Goal: Information Seeking & Learning: Find specific page/section

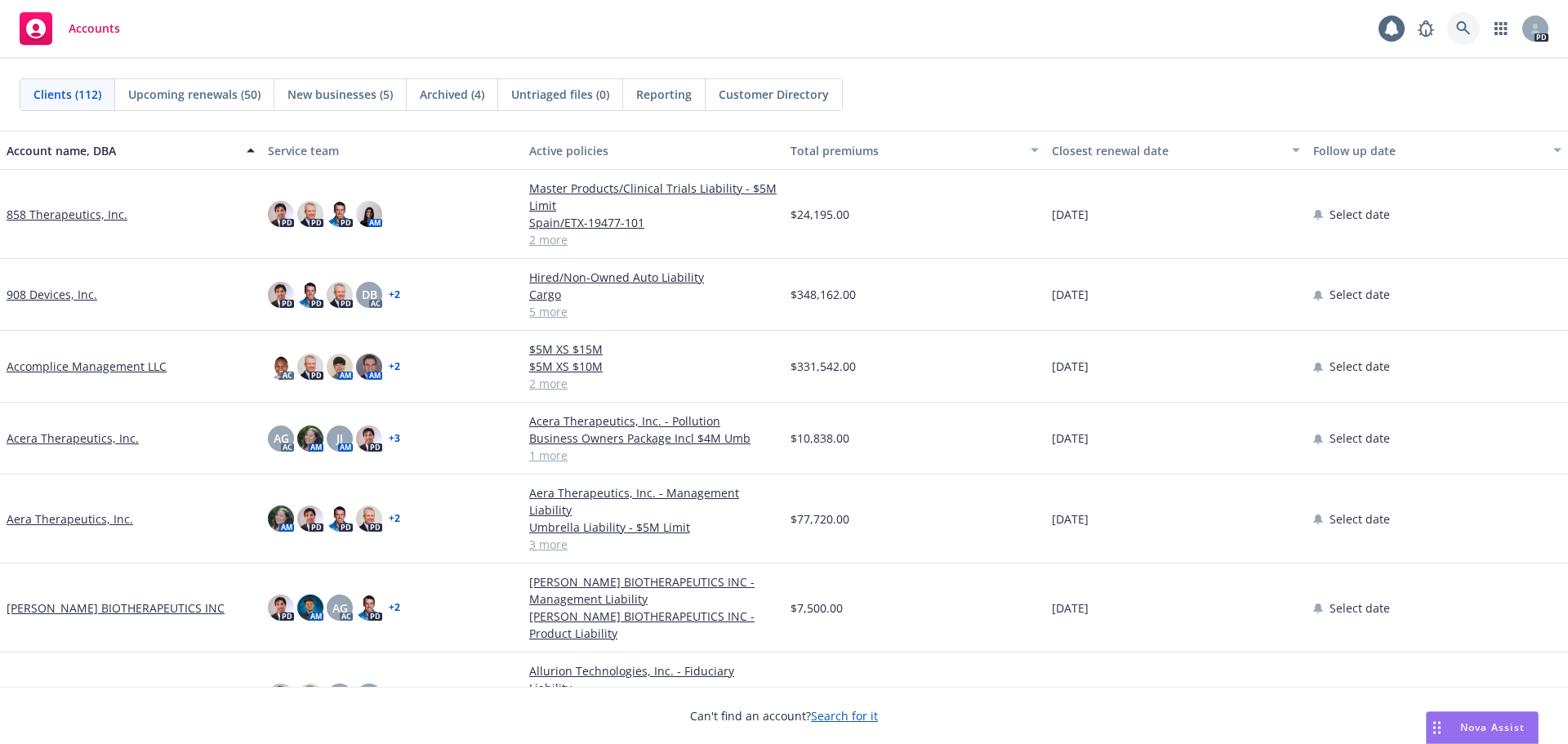
click at [1464, 22] on icon at bounding box center [1463, 28] width 14 height 14
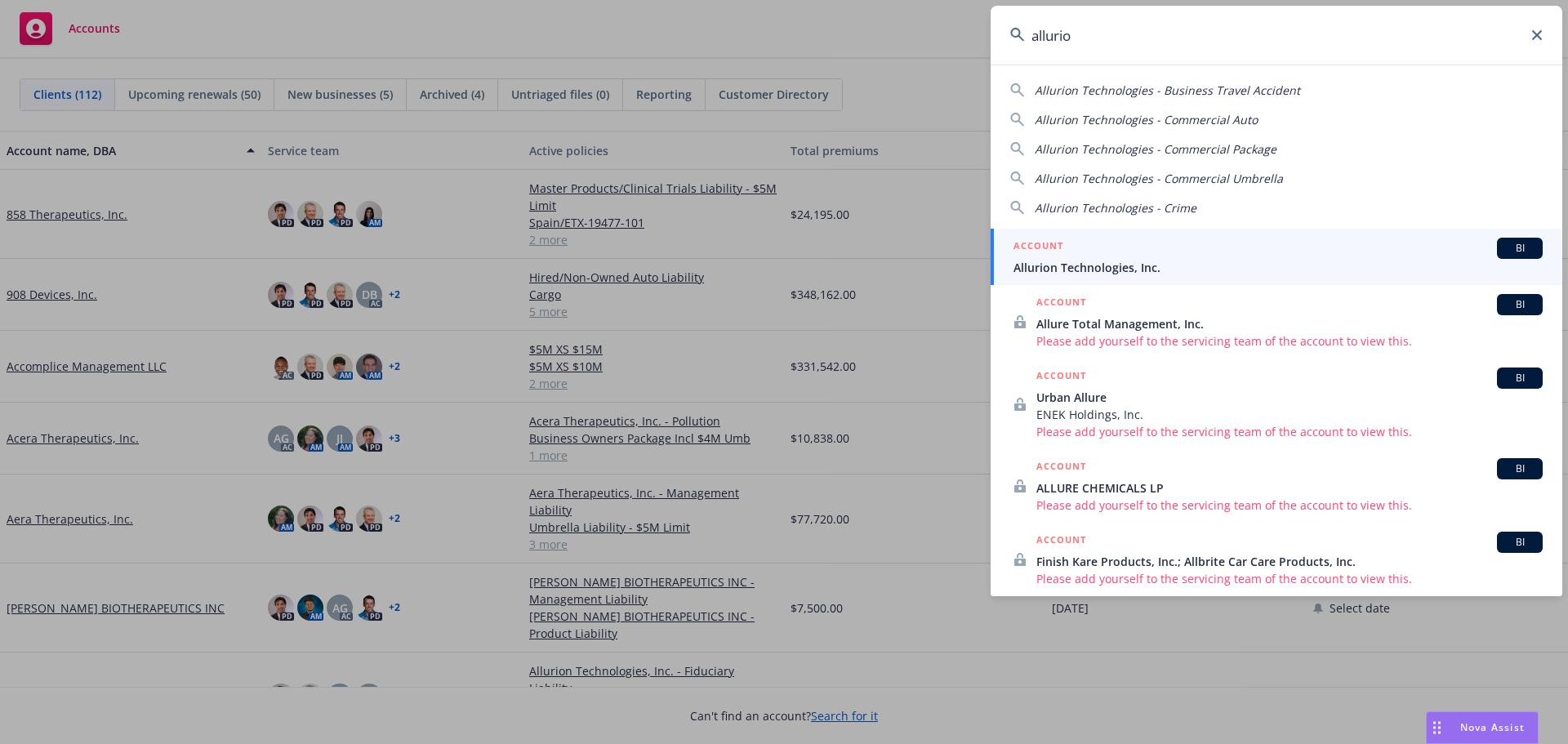
type input "allurio"
click at [1131, 261] on span "Allurion Technologies, Inc." at bounding box center [1278, 267] width 529 height 17
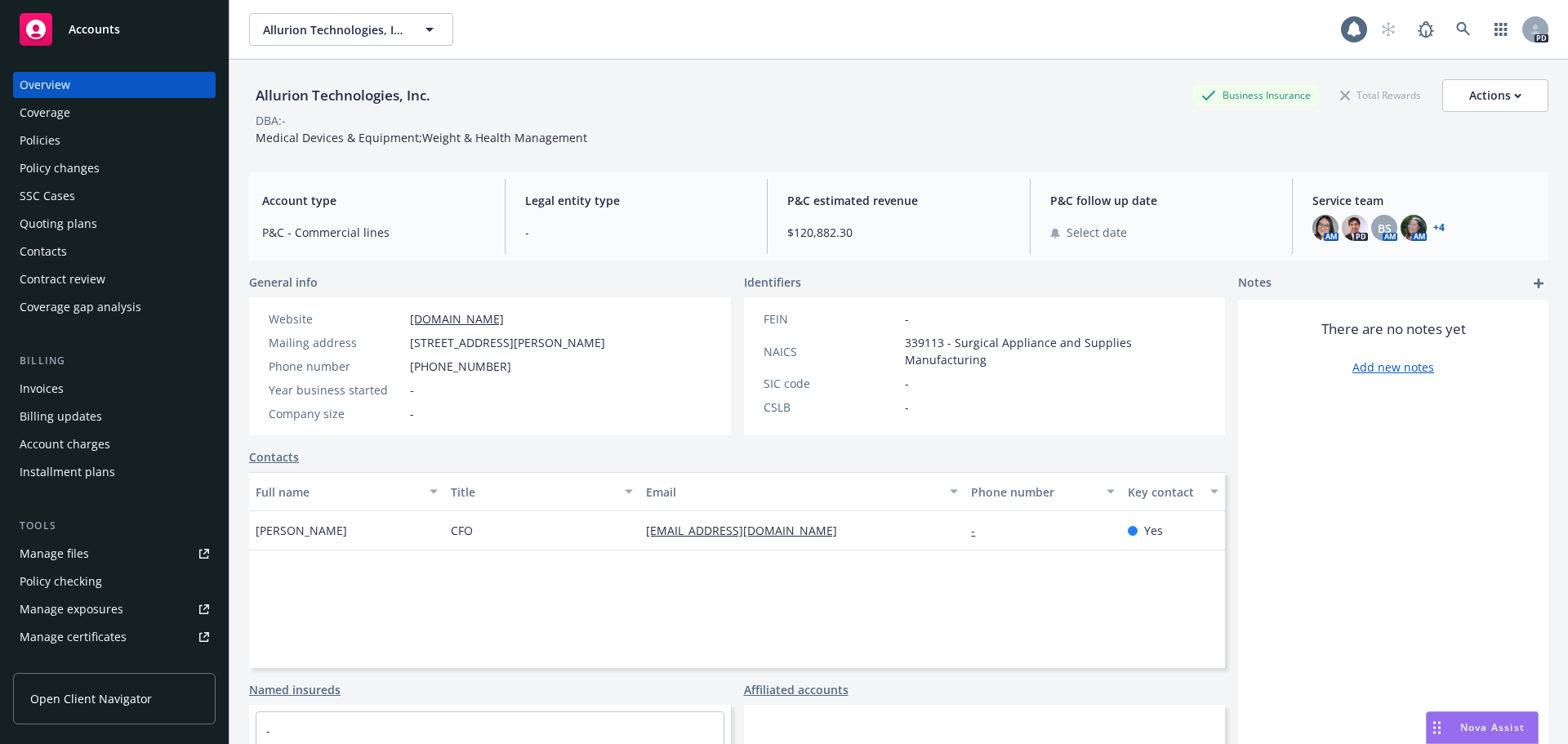
click at [98, 117] on div "Coverage" at bounding box center [114, 112] width 190 height 26
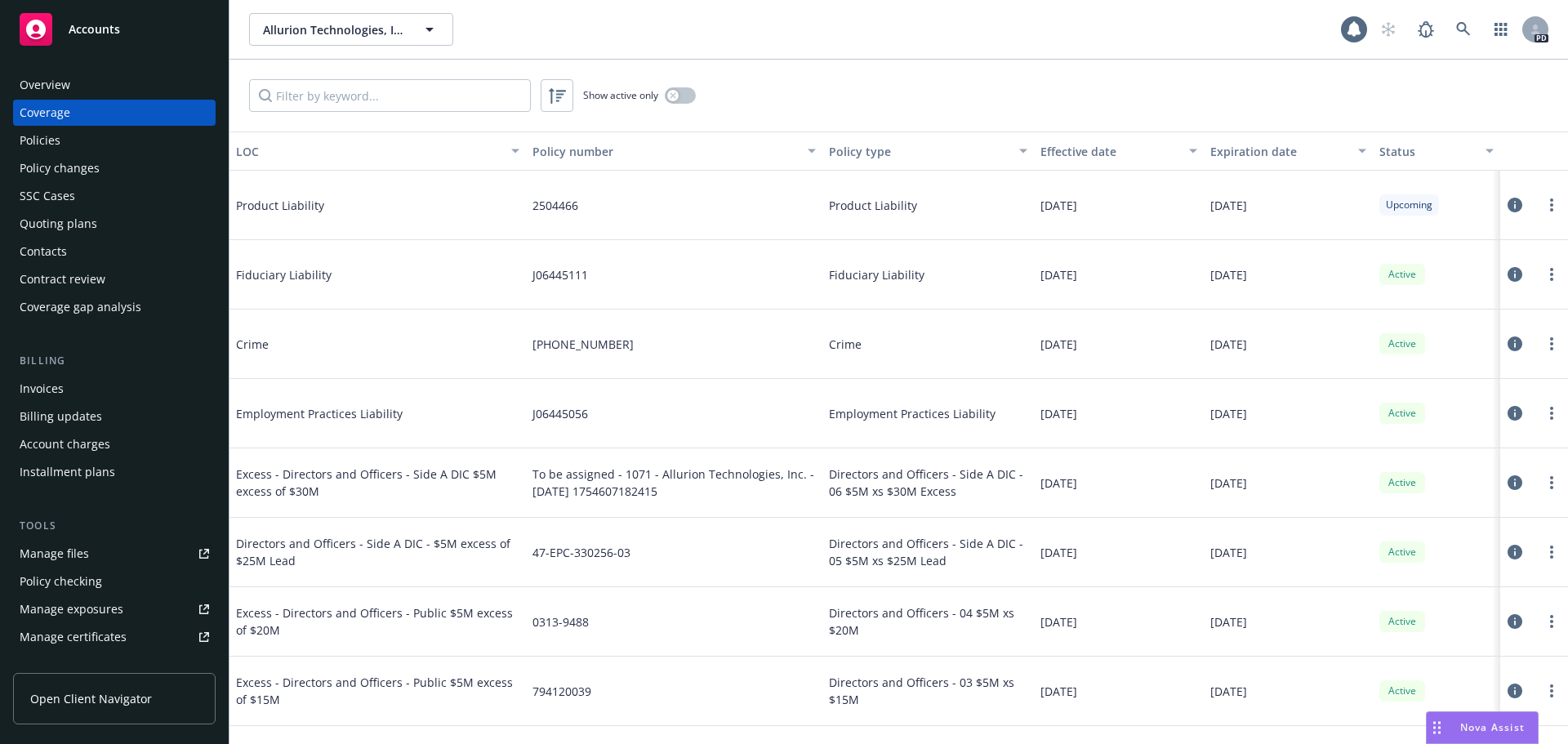
click at [111, 86] on div "Overview" at bounding box center [114, 85] width 190 height 26
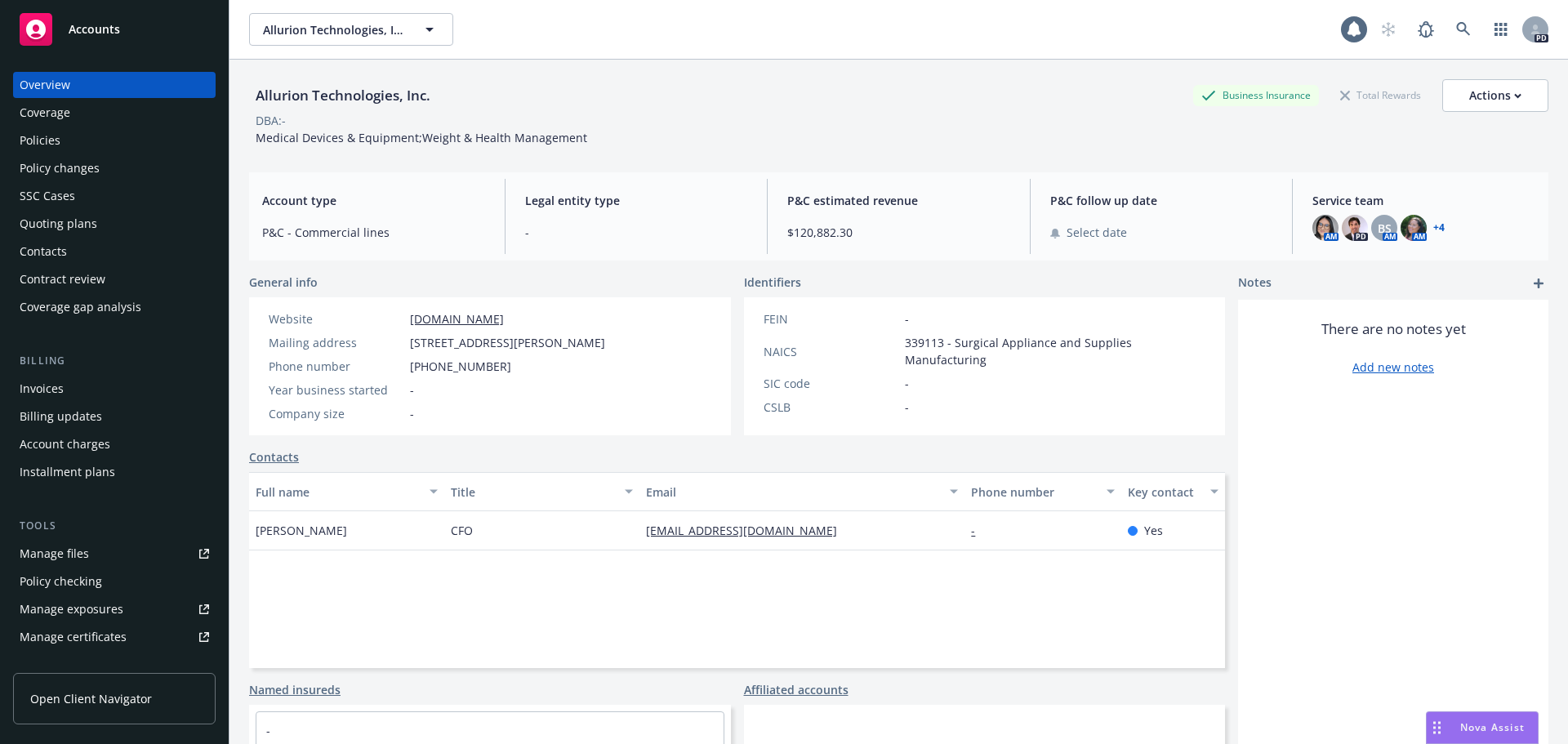
click at [102, 110] on div "Coverage" at bounding box center [114, 112] width 190 height 26
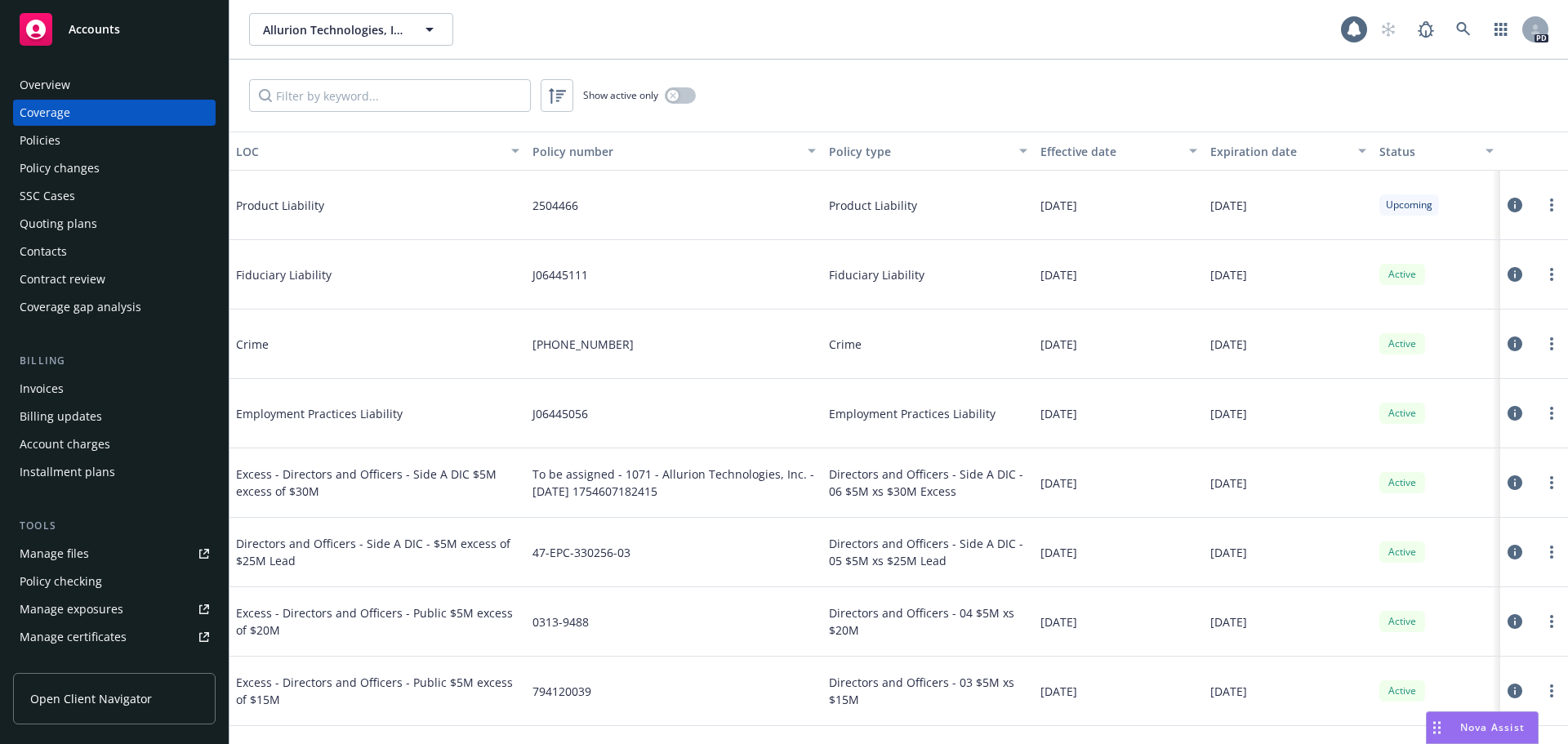
scroll to position [82, 0]
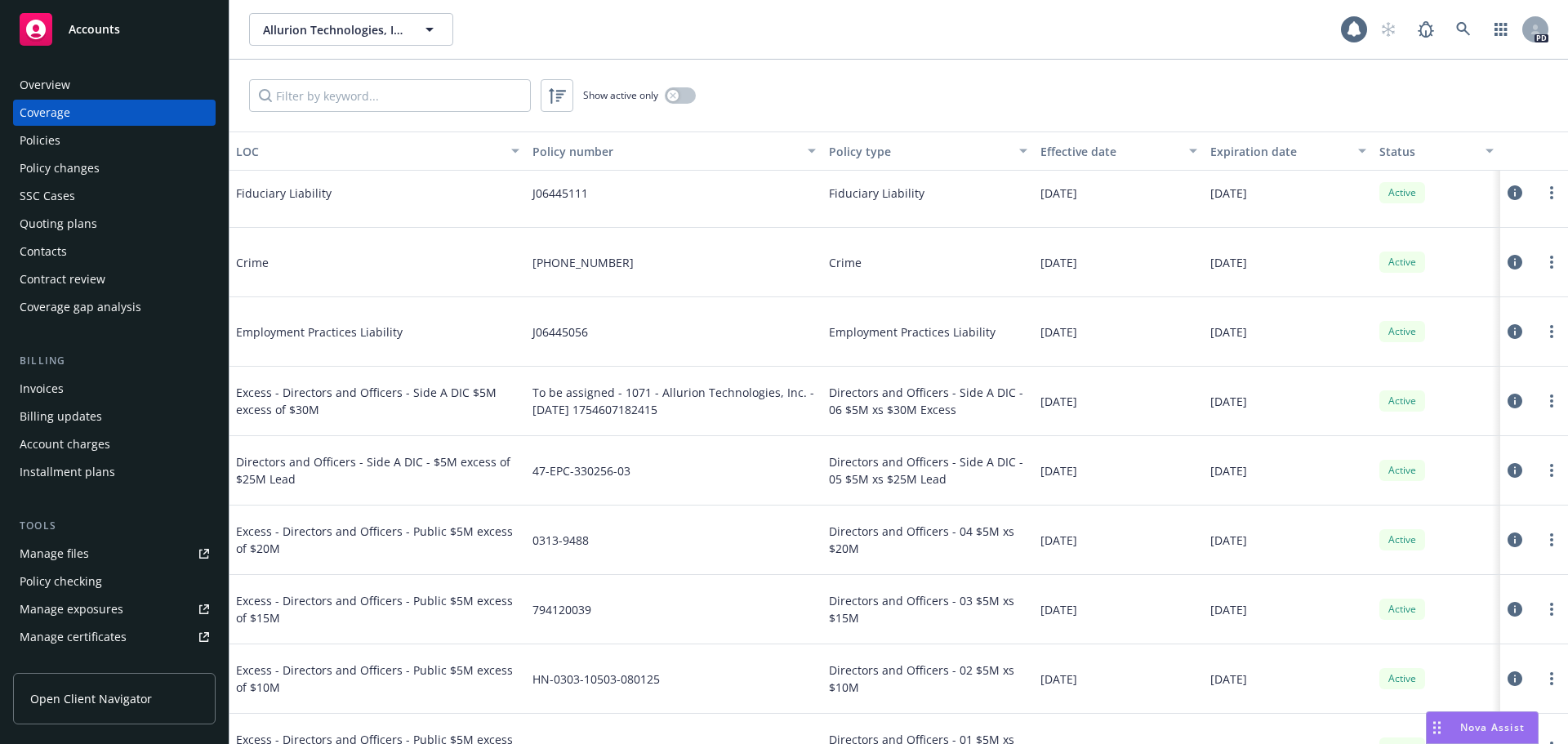
click at [95, 142] on div "Policies" at bounding box center [114, 140] width 190 height 26
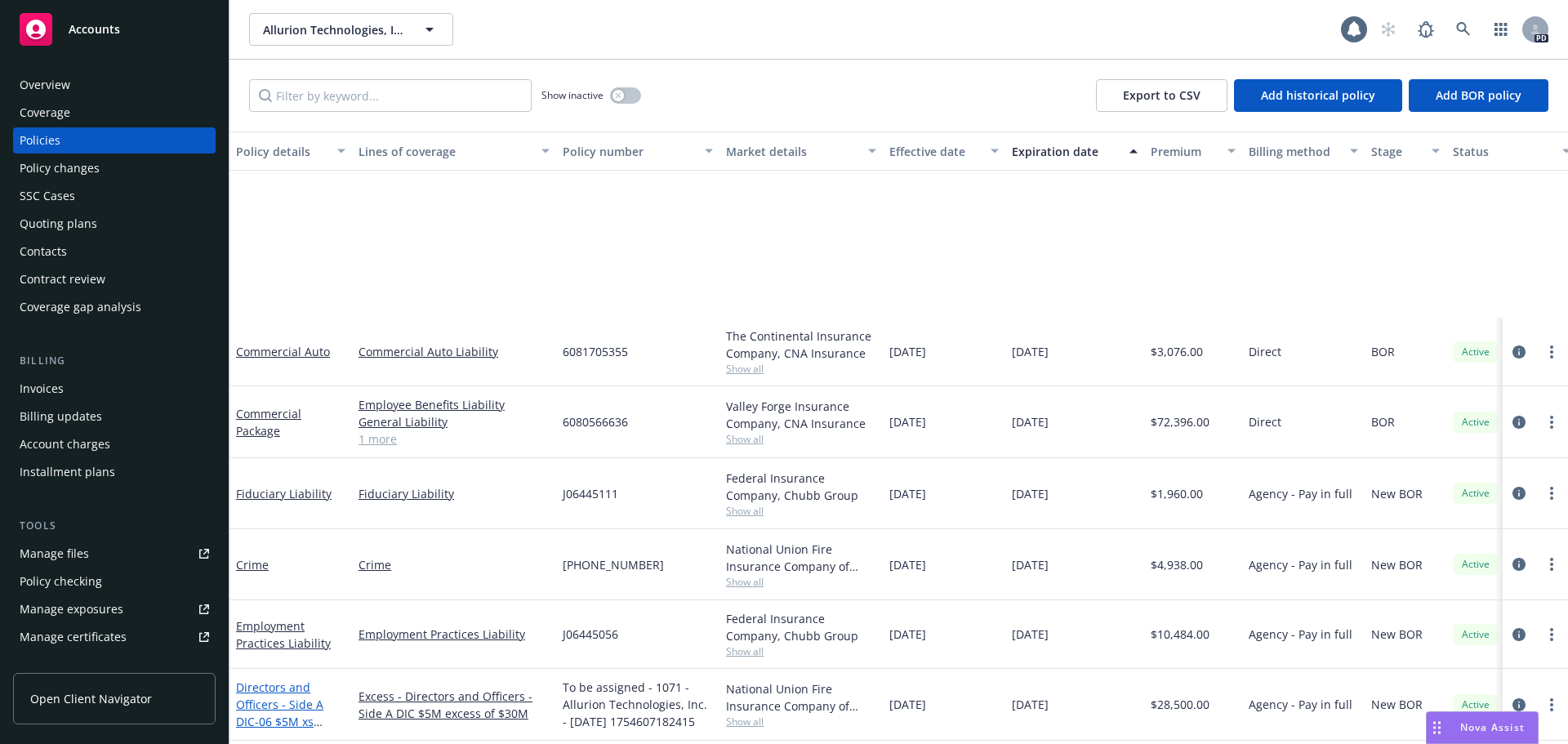
scroll to position [490, 0]
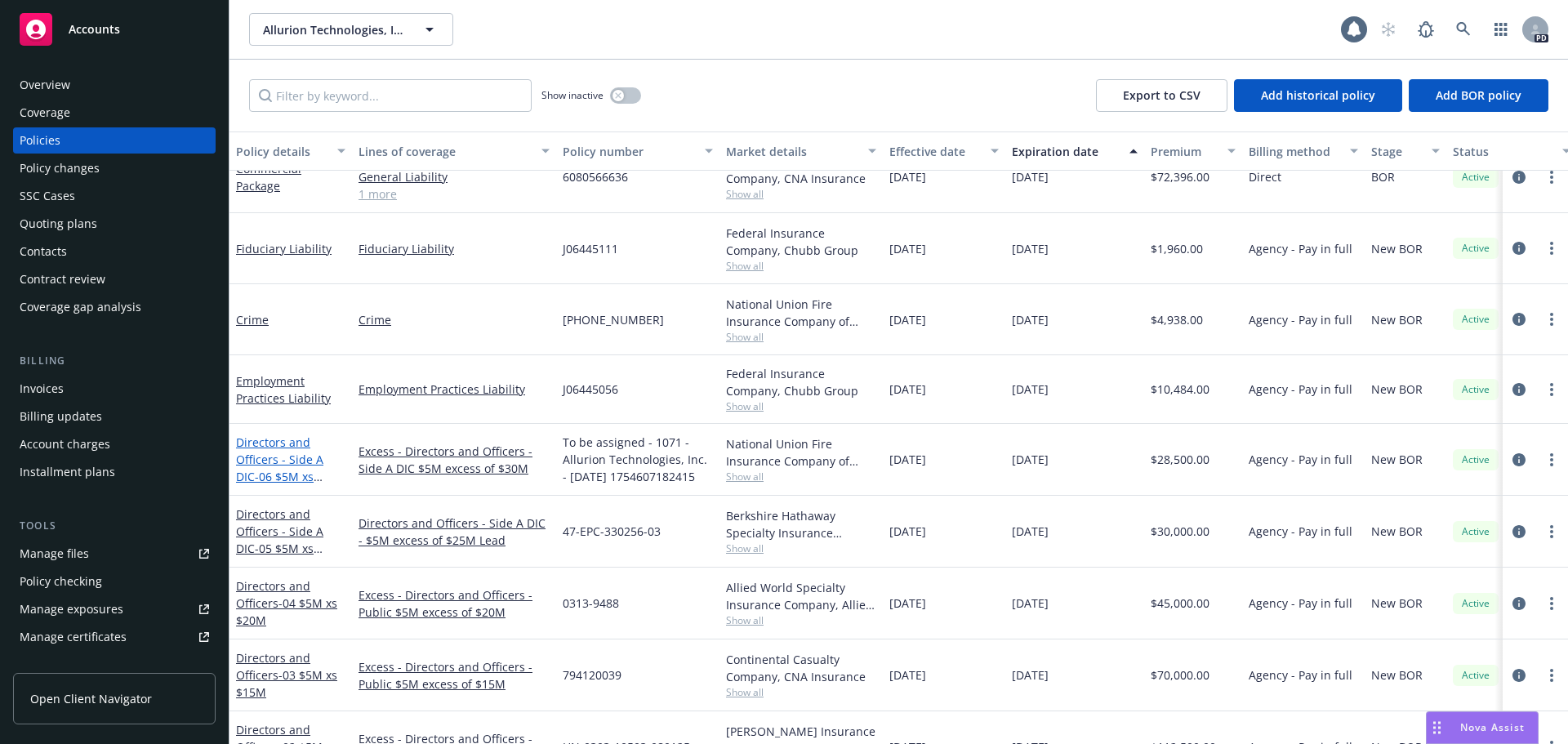
click at [271, 463] on link "Directors and Officers - Side A DIC - 06 $5M xs $30M Excess" at bounding box center [280, 467] width 87 height 67
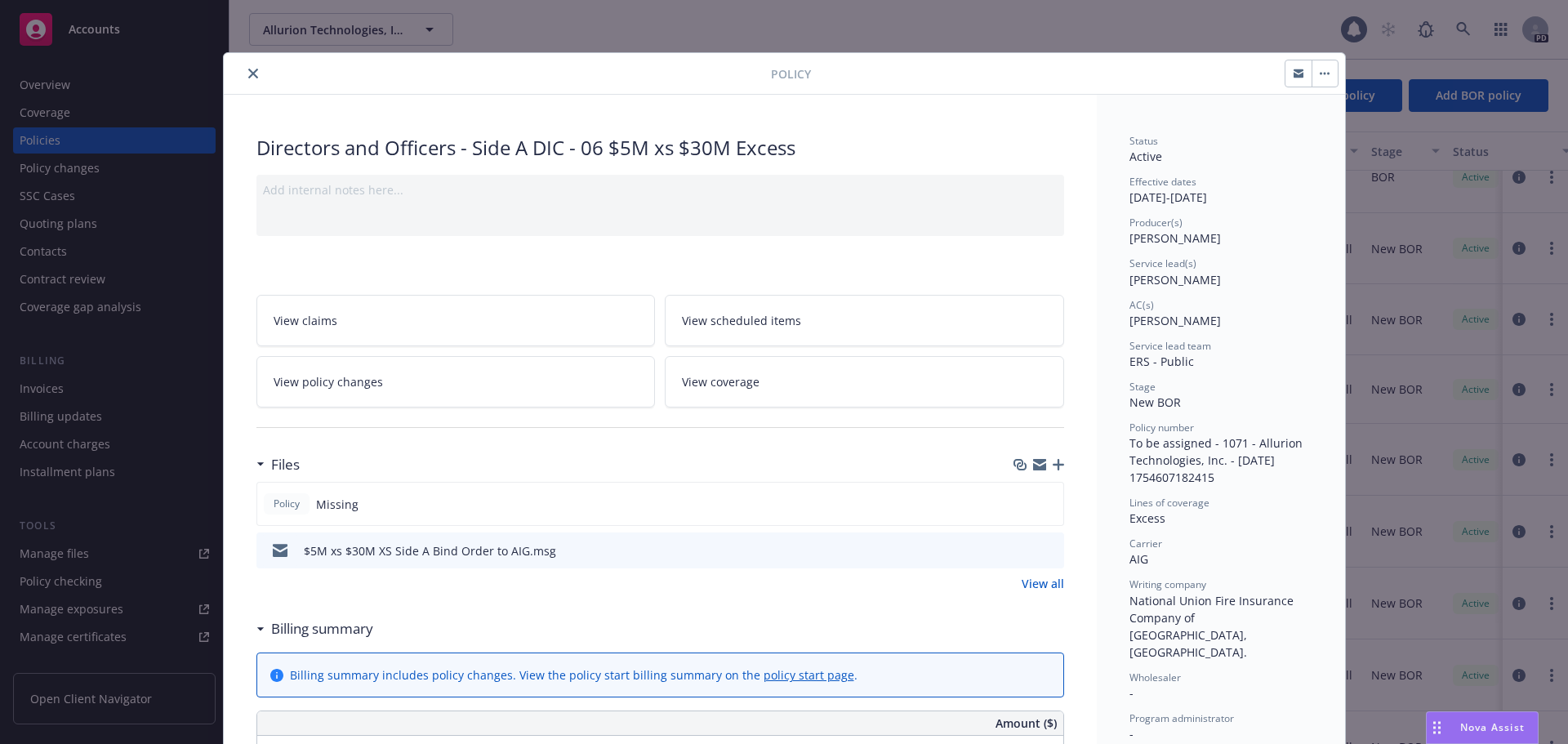
click at [248, 75] on icon "close" at bounding box center [253, 74] width 10 height 10
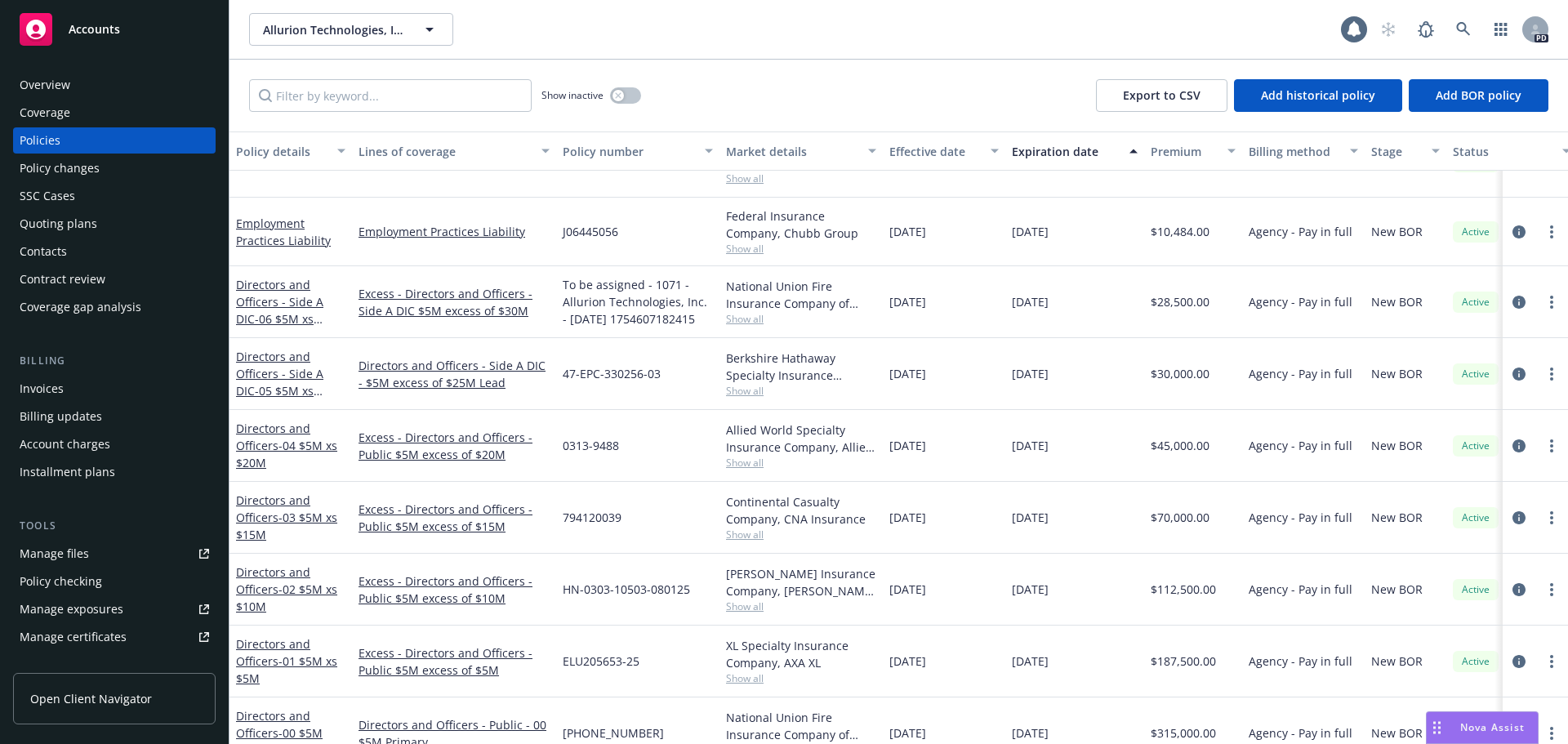
scroll to position [653, 0]
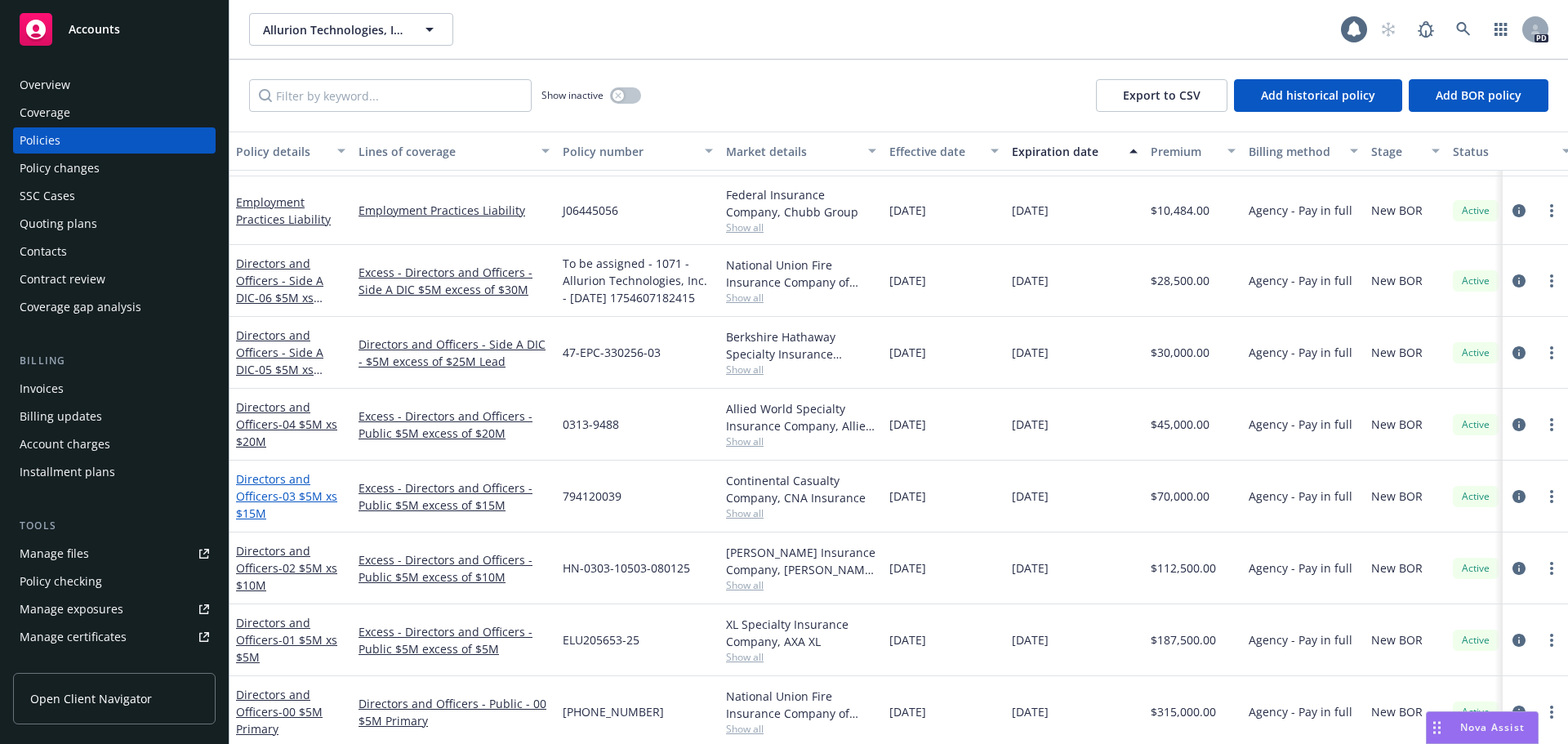
click at [259, 499] on link "Directors and Officers - 03 $5M xs $15M" at bounding box center [287, 496] width 101 height 50
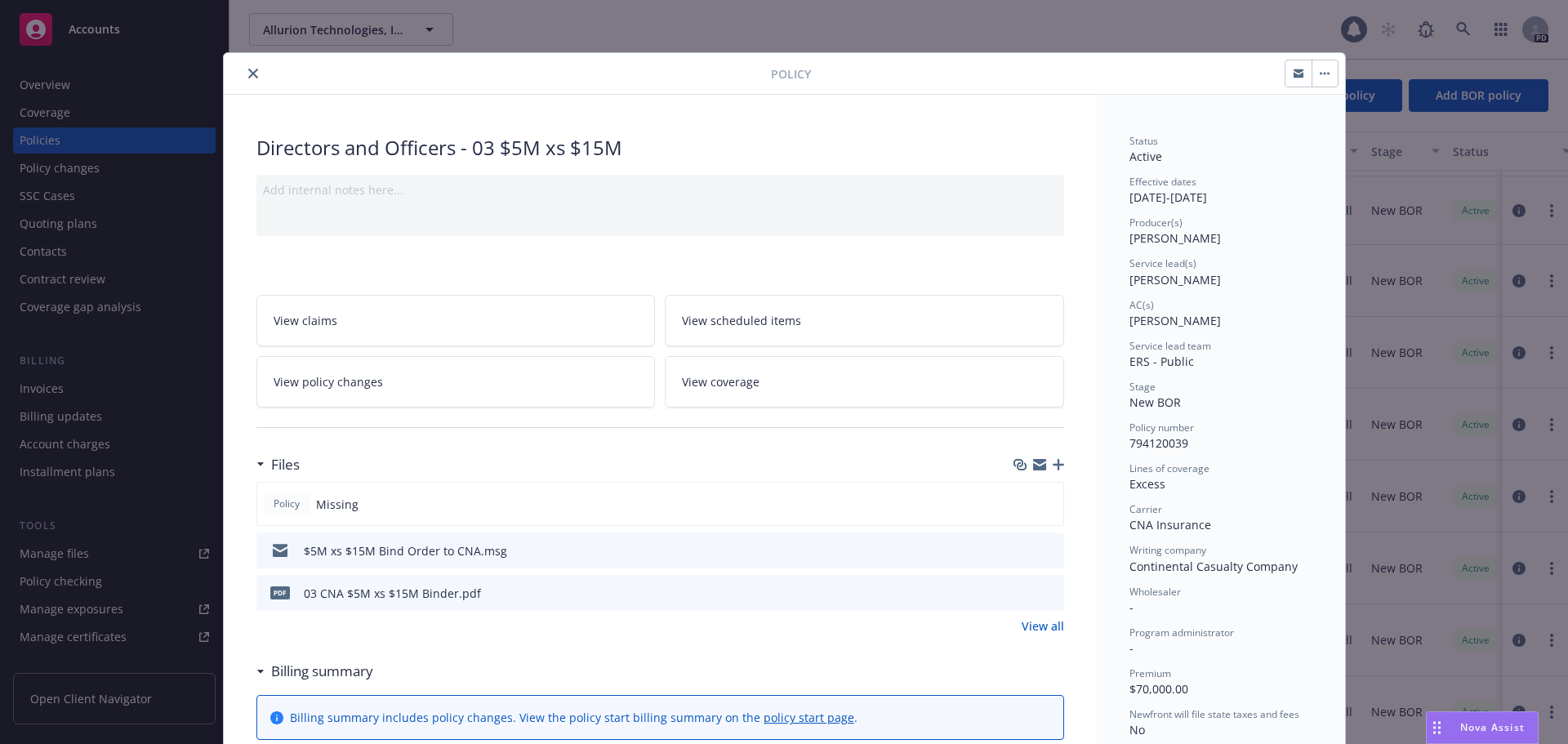
click at [1324, 77] on button "button" at bounding box center [1324, 74] width 26 height 26
click at [244, 78] on button "close" at bounding box center [253, 73] width 19 height 19
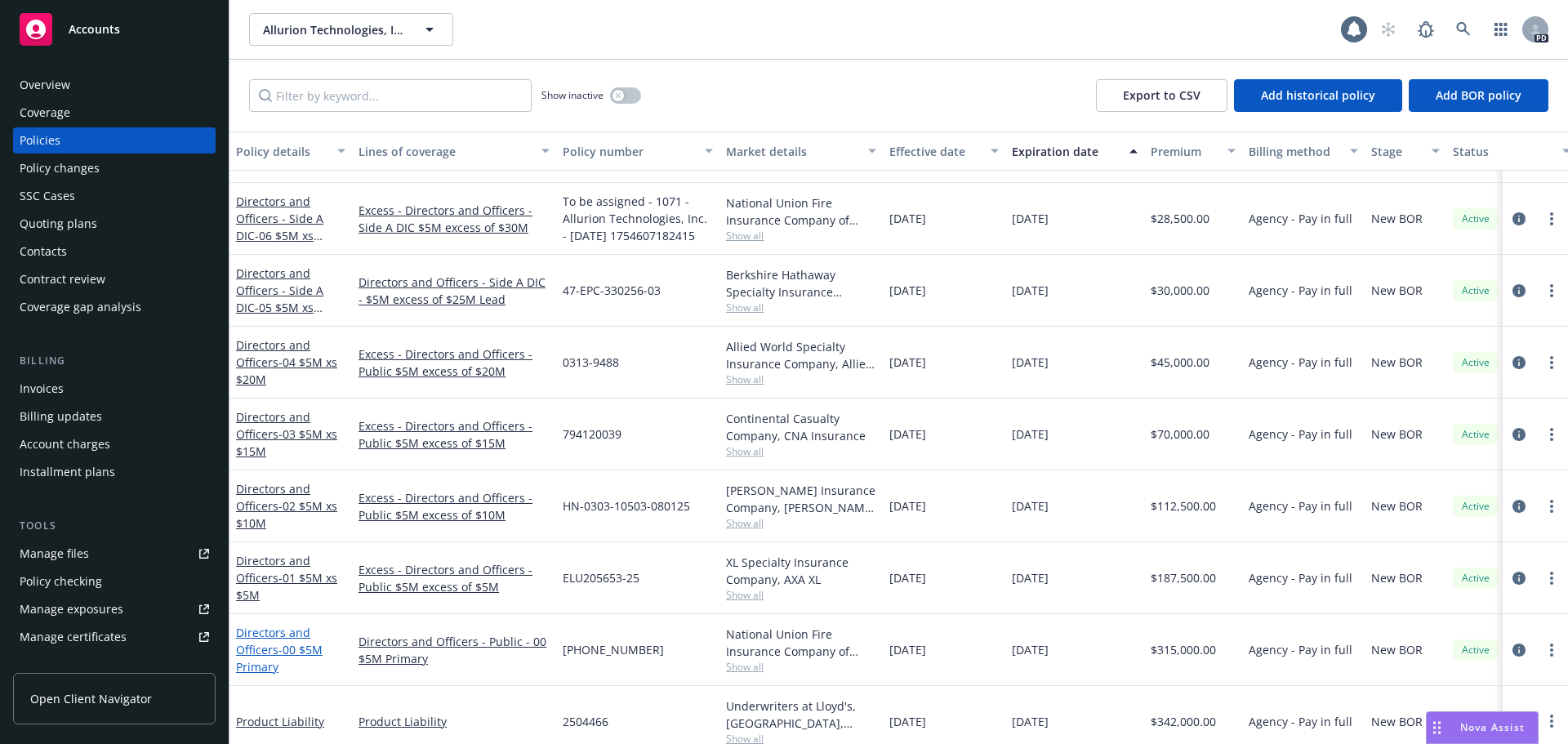
scroll to position [730, 0]
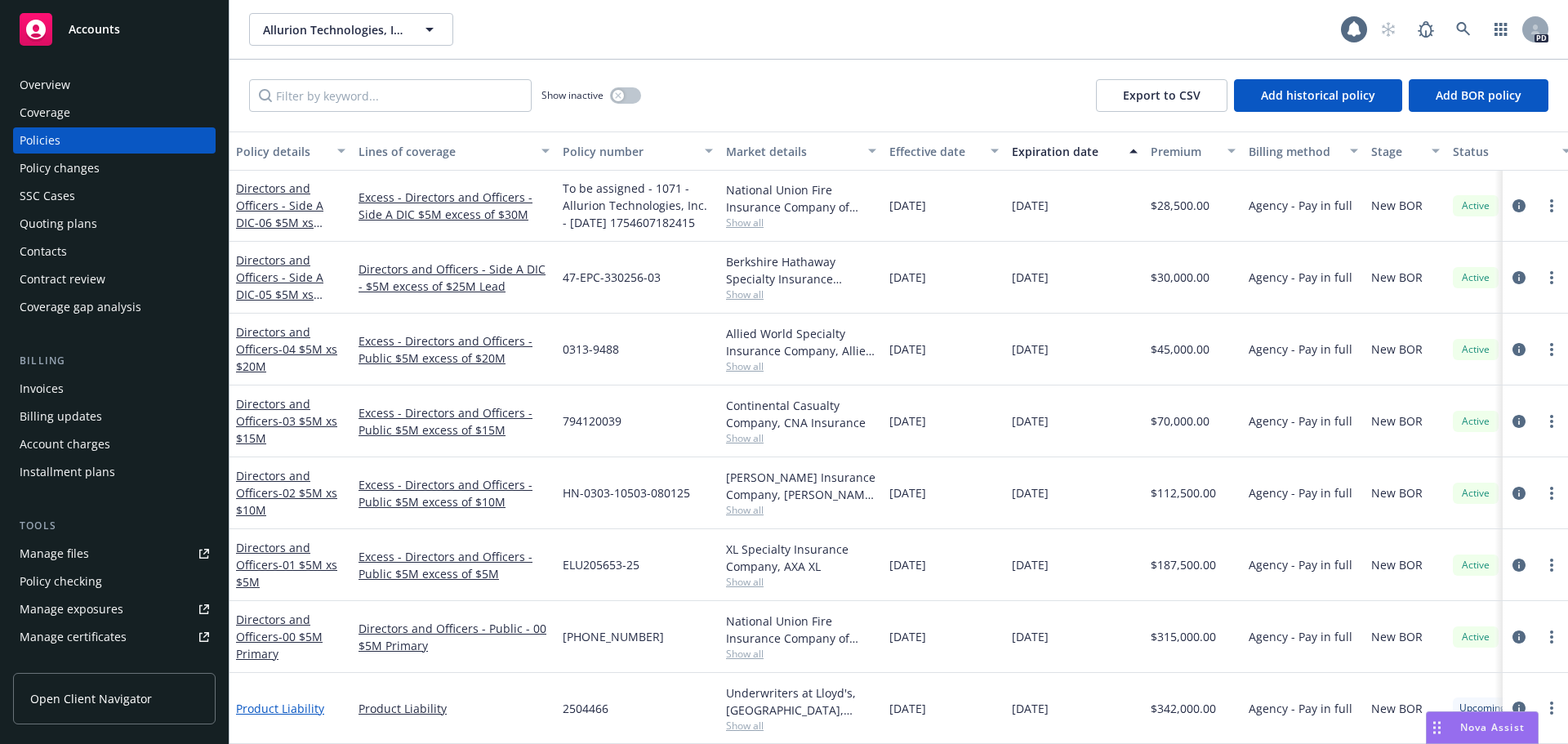
click at [274, 701] on link "Product Liability" at bounding box center [281, 708] width 88 height 16
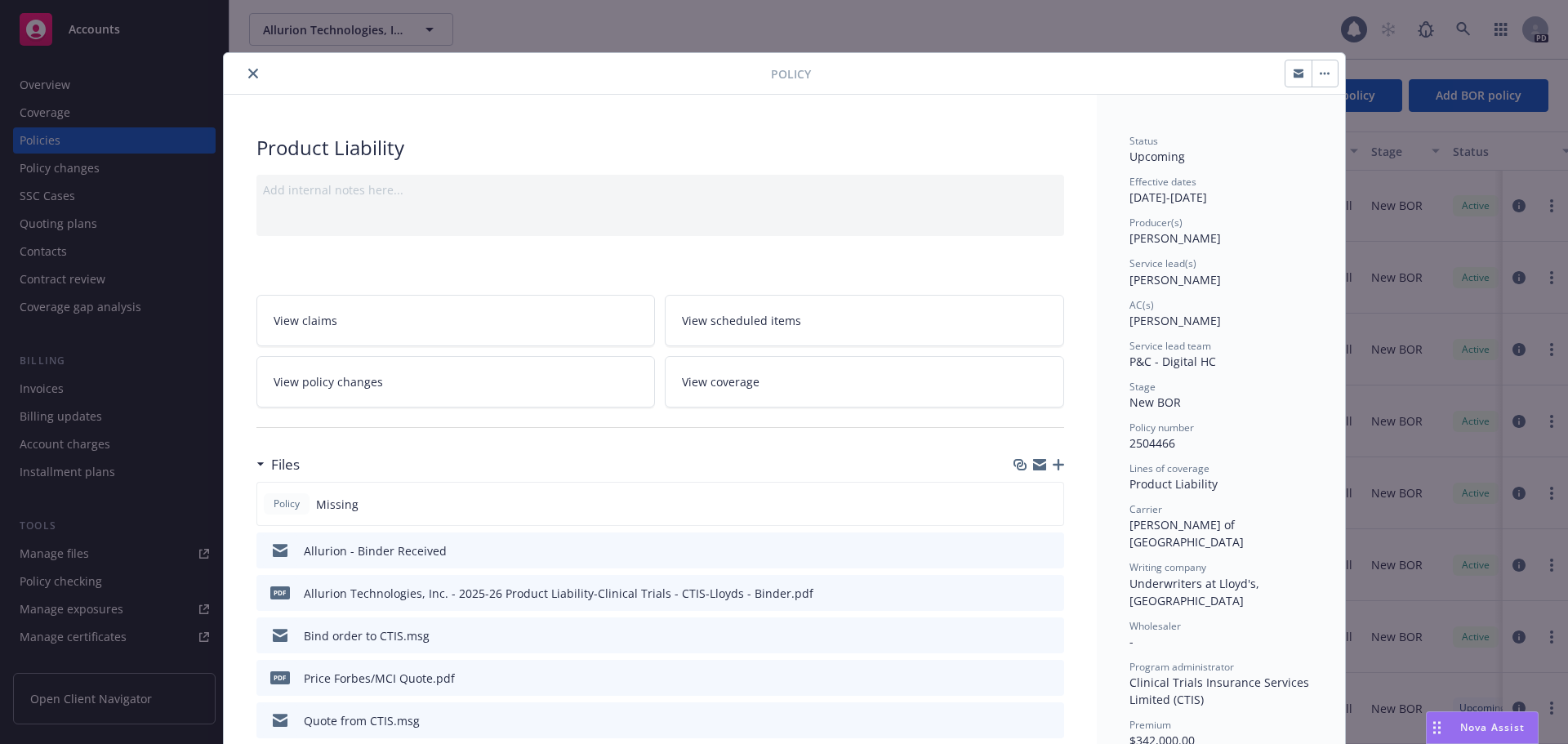
click at [248, 71] on icon "close" at bounding box center [253, 74] width 10 height 10
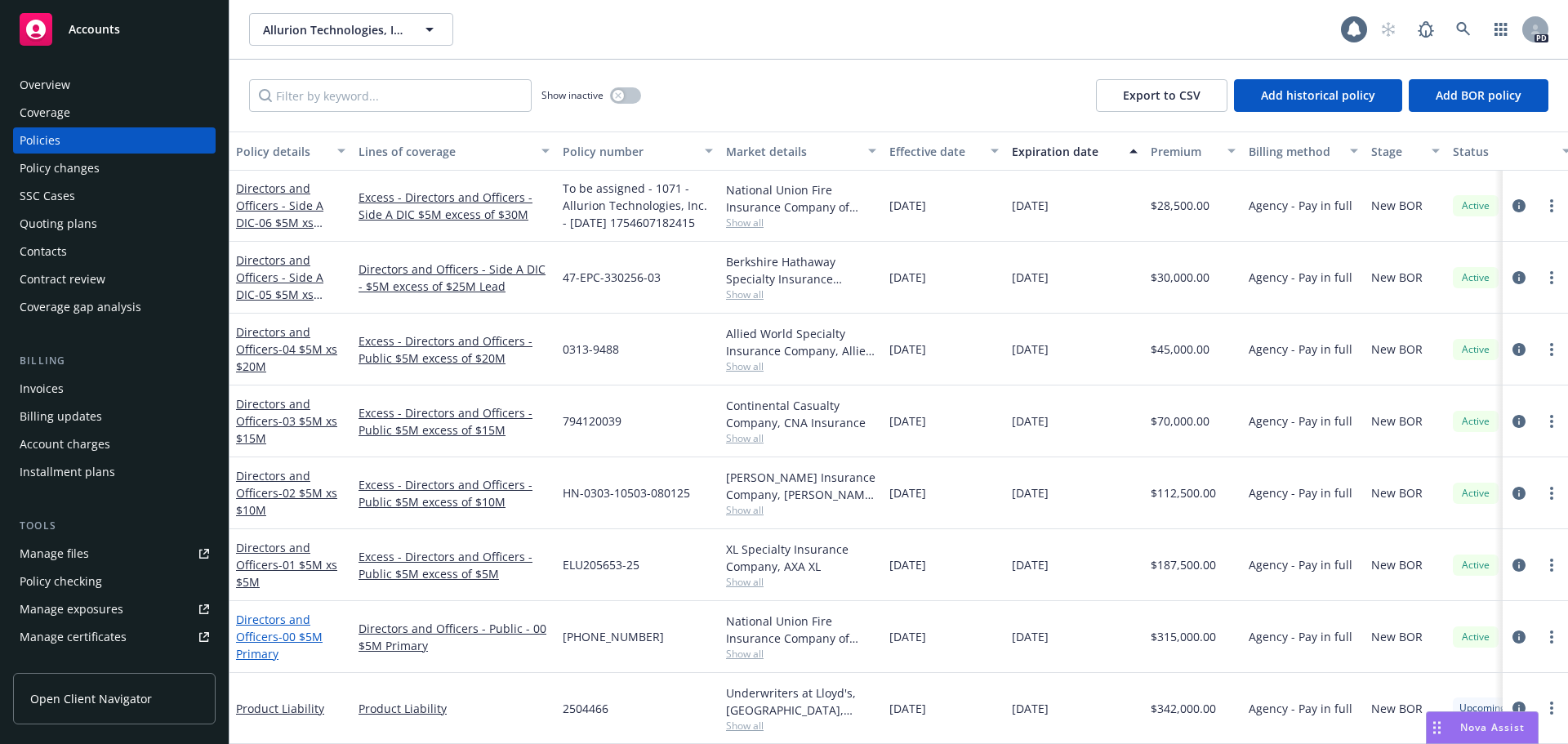
click at [287, 628] on span "- 00 $5M Primary" at bounding box center [280, 645] width 86 height 33
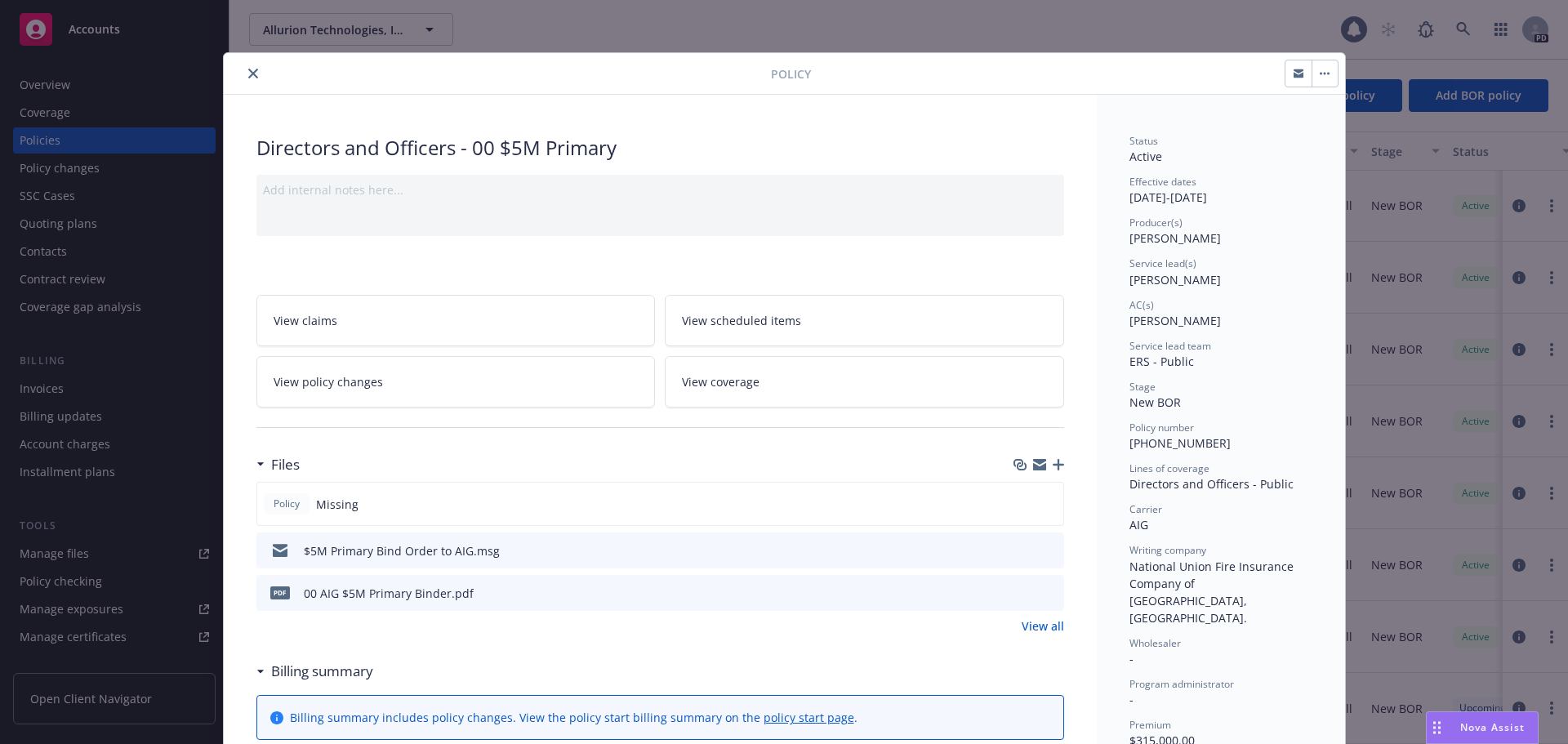
click at [250, 76] on icon "close" at bounding box center [253, 74] width 10 height 10
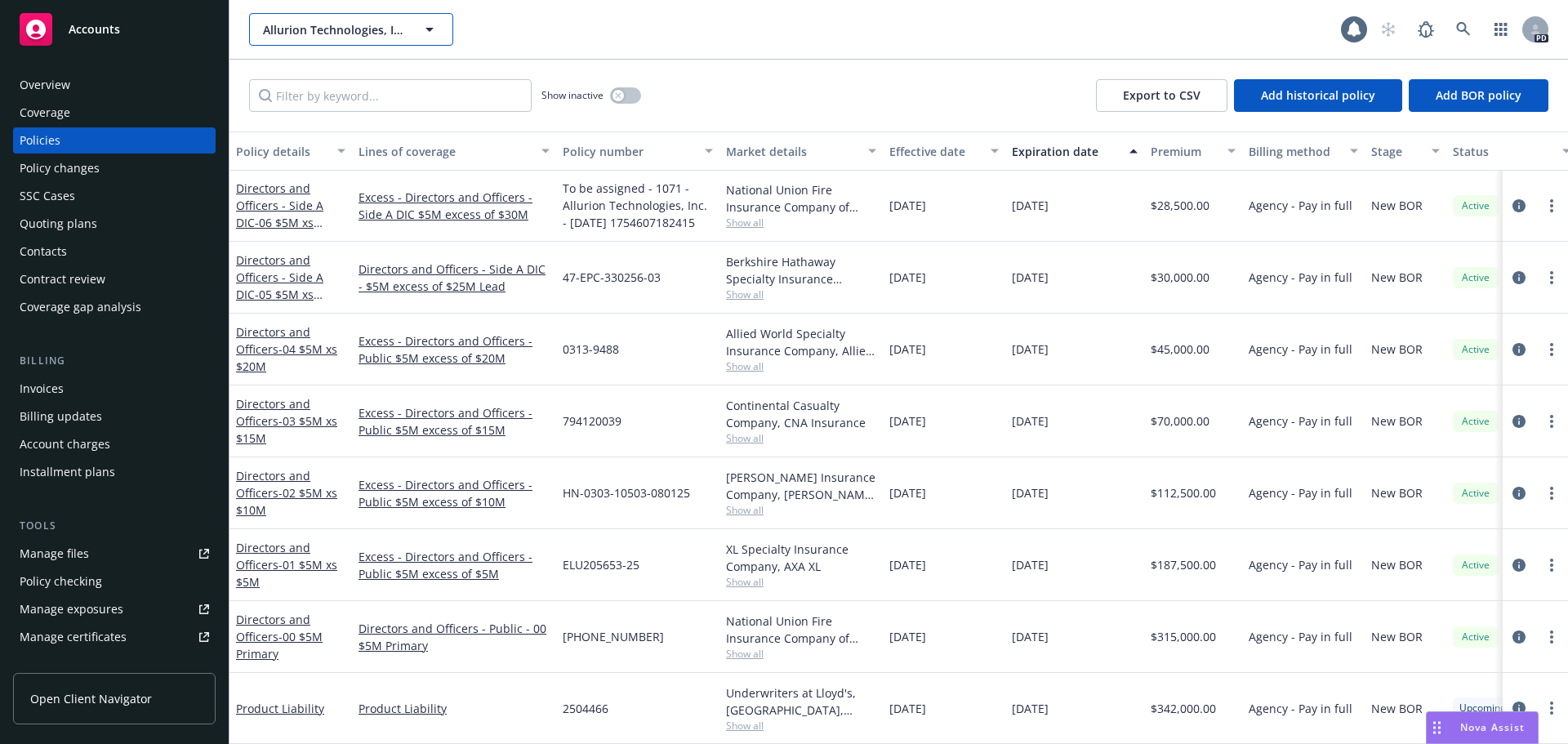
click at [371, 31] on span "Allurion Technologies, Inc." at bounding box center [334, 29] width 142 height 17
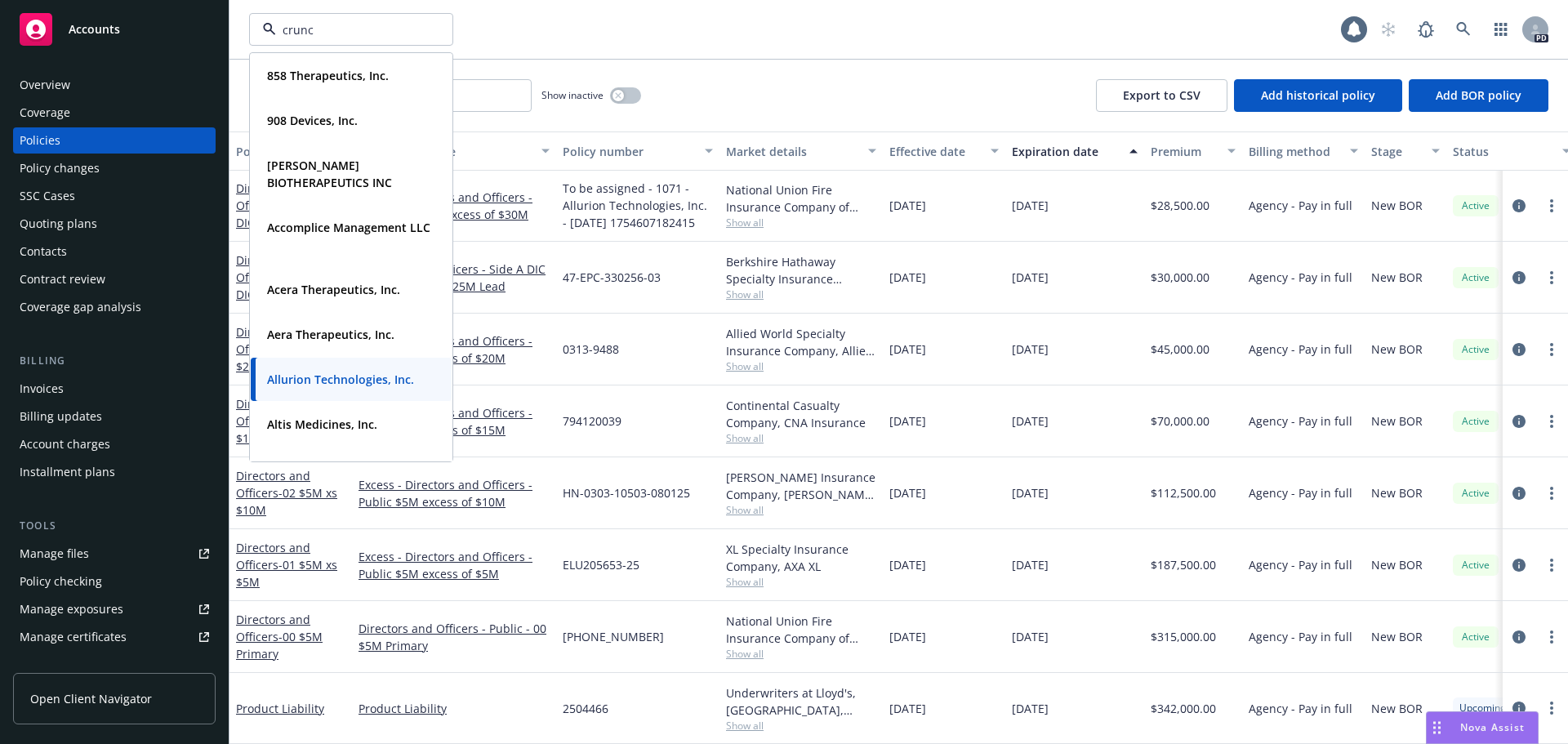
type input "crunch"
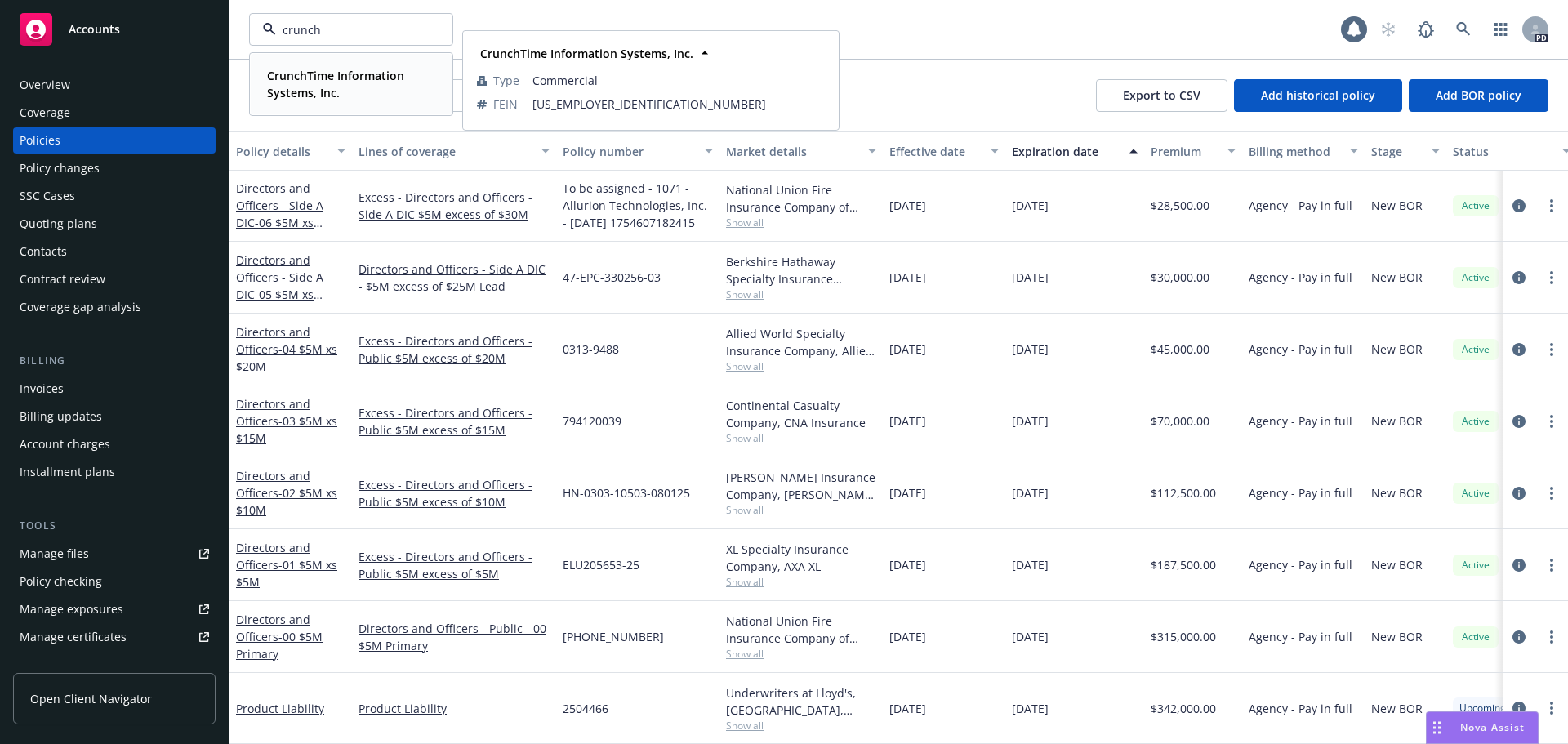
click at [338, 71] on strong "CrunchTime Information Systems, Inc." at bounding box center [335, 85] width 137 height 33
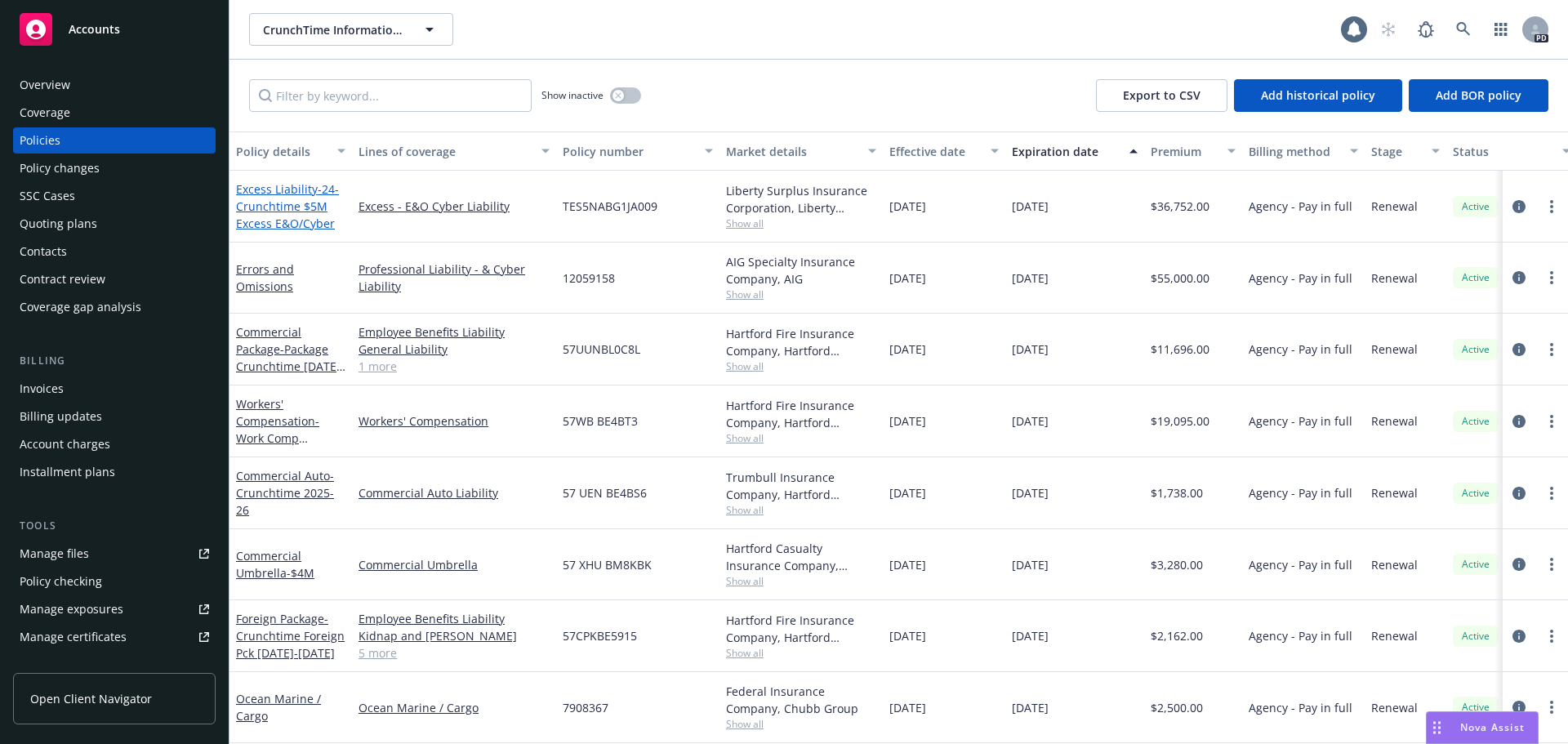
click at [308, 200] on span "- 24-Crunchtime $5M Excess E&O/Cyber" at bounding box center [288, 206] width 103 height 50
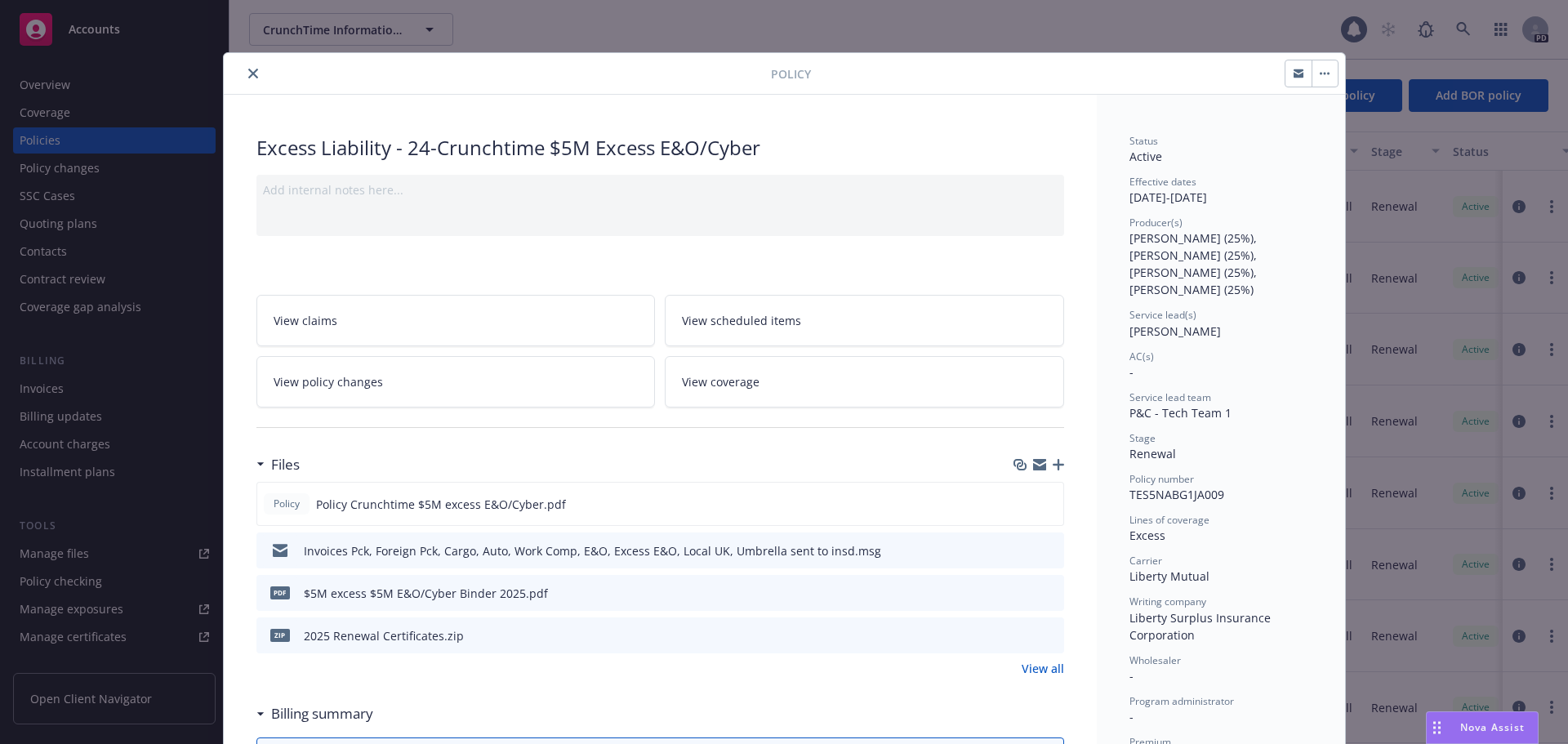
click at [248, 77] on icon "close" at bounding box center [253, 74] width 10 height 10
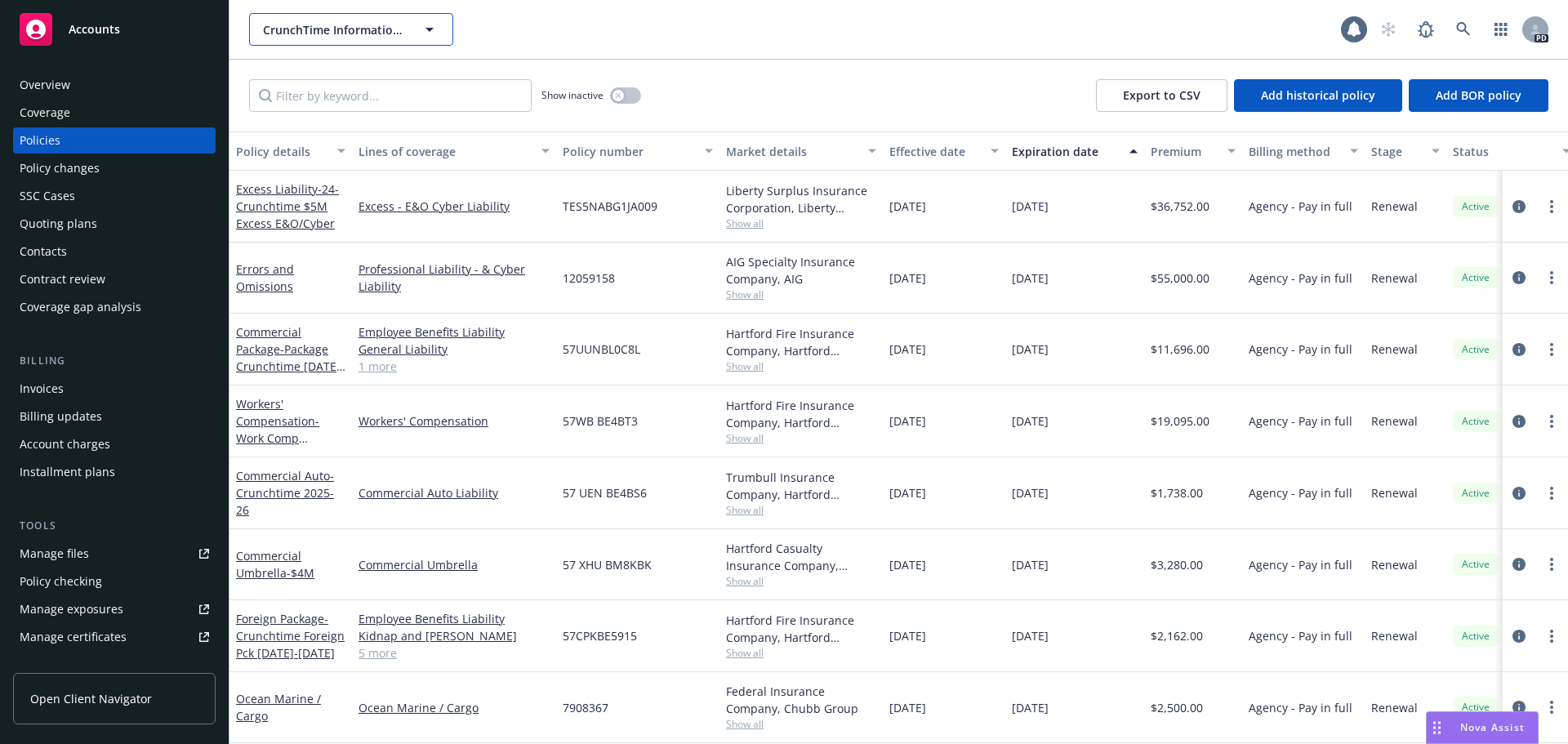
click at [409, 36] on button "CrunchTime Information Systems, Inc." at bounding box center [352, 29] width 204 height 33
type input "qsr"
click at [1464, 24] on icon at bounding box center [1463, 29] width 14 height 14
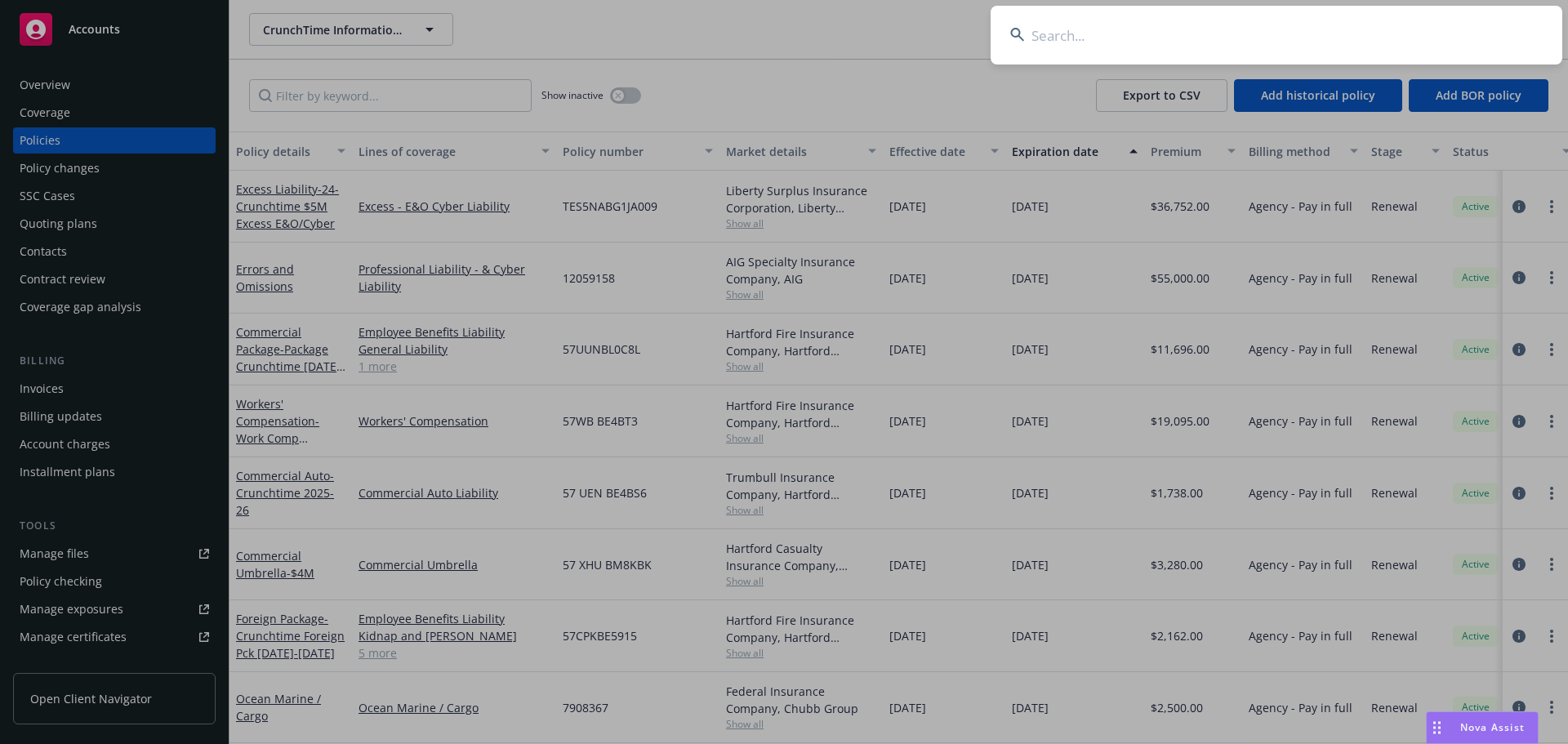
click at [1260, 37] on input at bounding box center [1276, 35] width 571 height 59
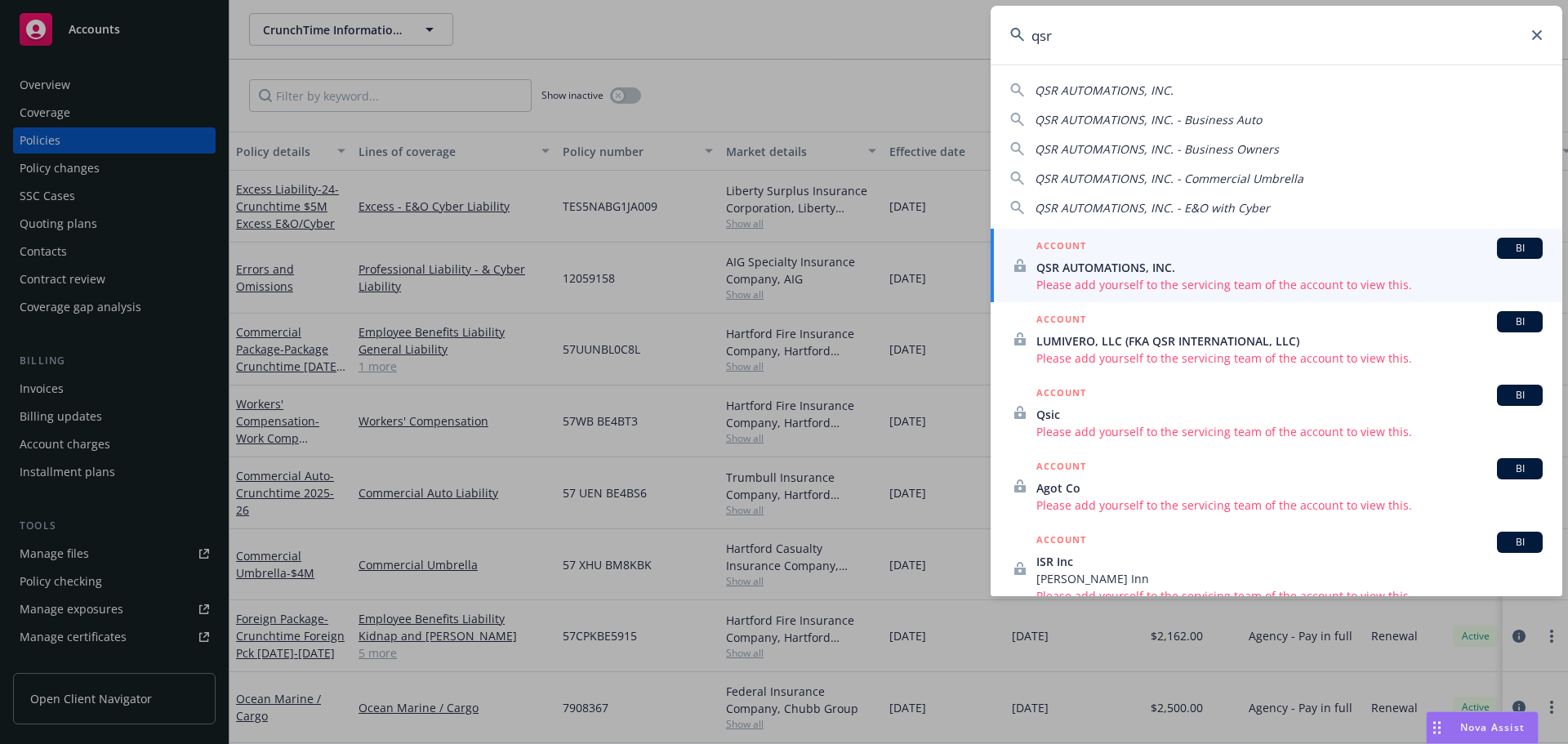
type input "qsr"
click at [1109, 245] on div "ACCOUNT BI" at bounding box center [1289, 247] width 506 height 21
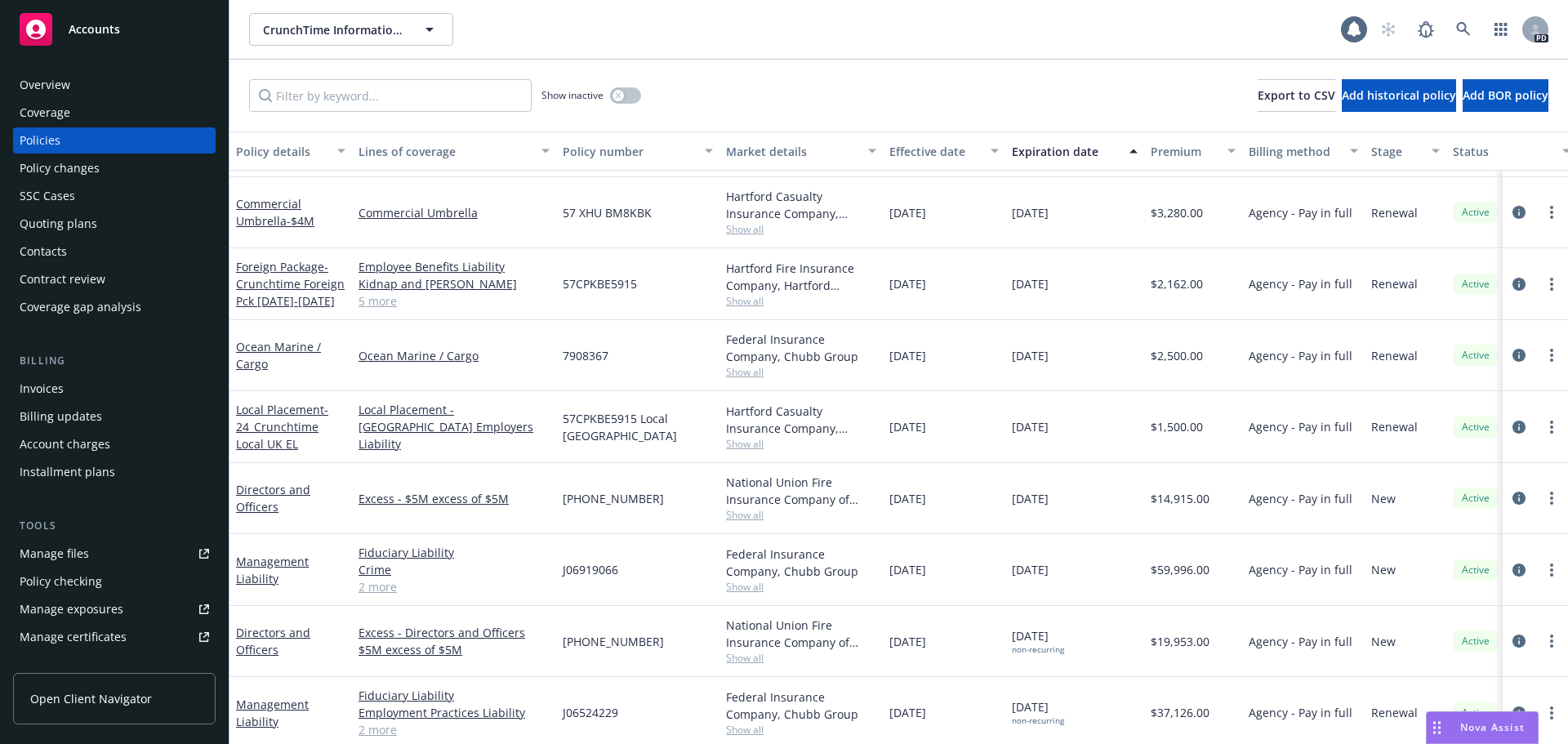
scroll to position [343, 0]
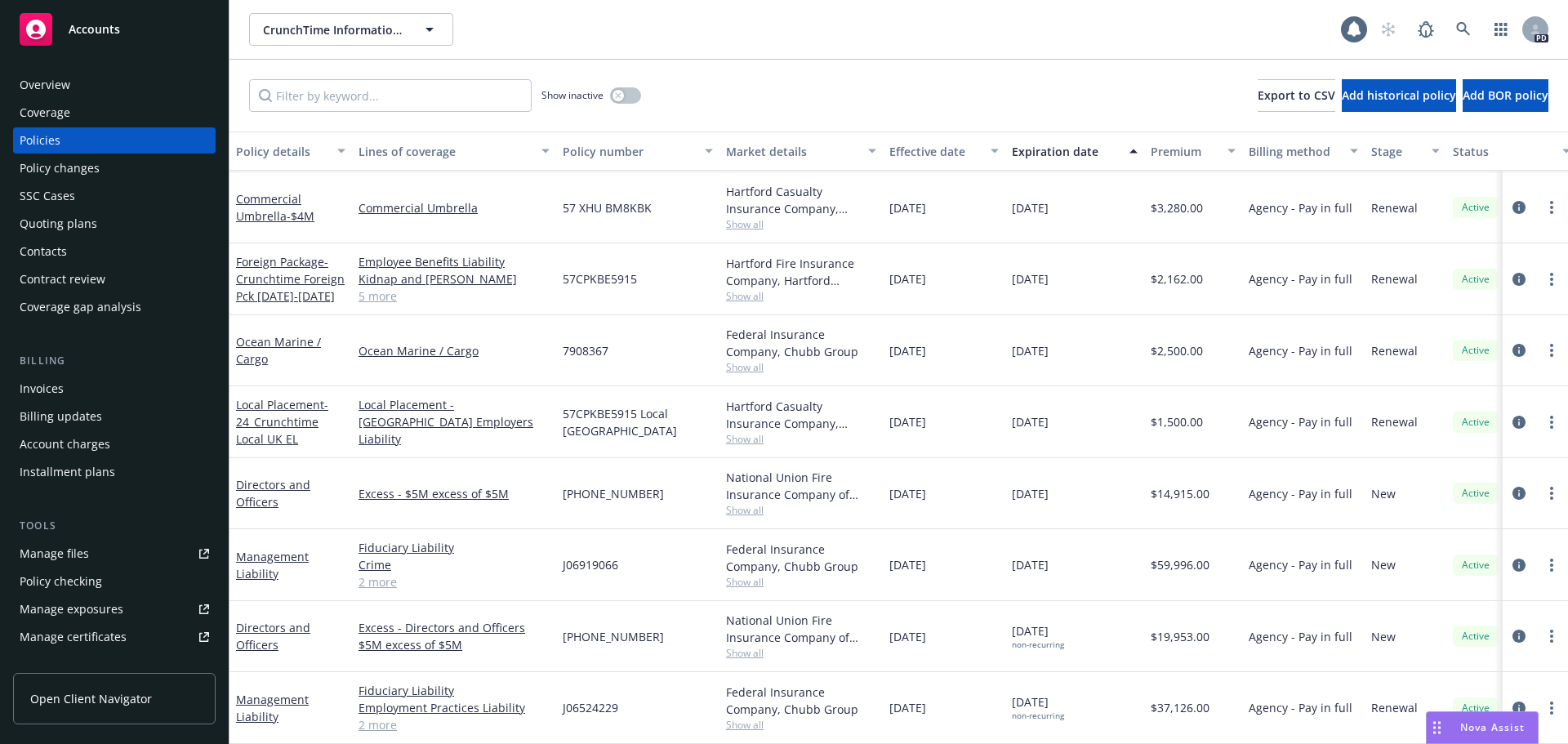
click at [252, 552] on div "Management Liability" at bounding box center [291, 565] width 110 height 34
click at [397, 543] on link "Fiduciary Liability" at bounding box center [455, 547] width 191 height 17
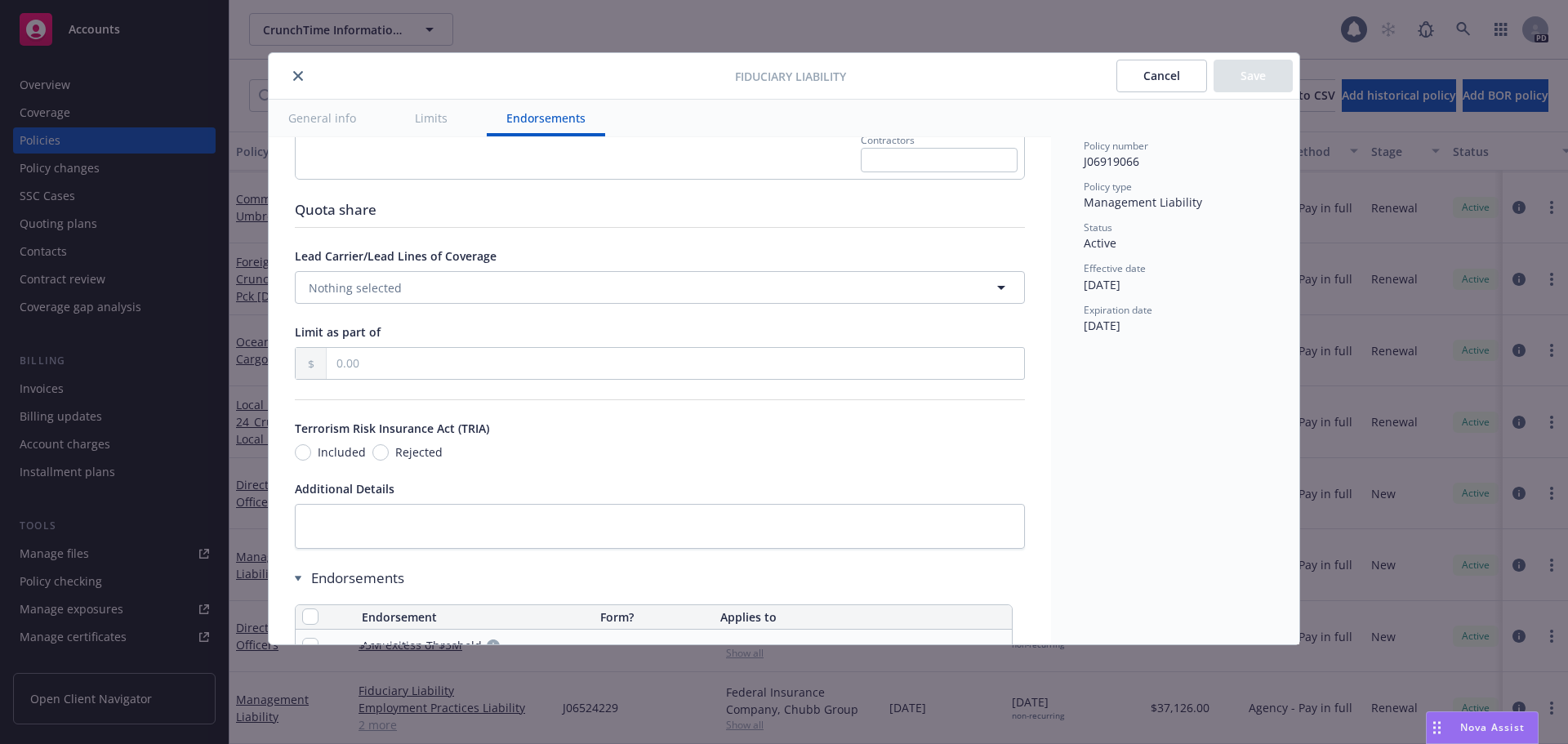
scroll to position [979, 0]
click at [287, 80] on div at bounding box center [505, 75] width 460 height 19
click at [296, 74] on icon "close" at bounding box center [298, 75] width 10 height 10
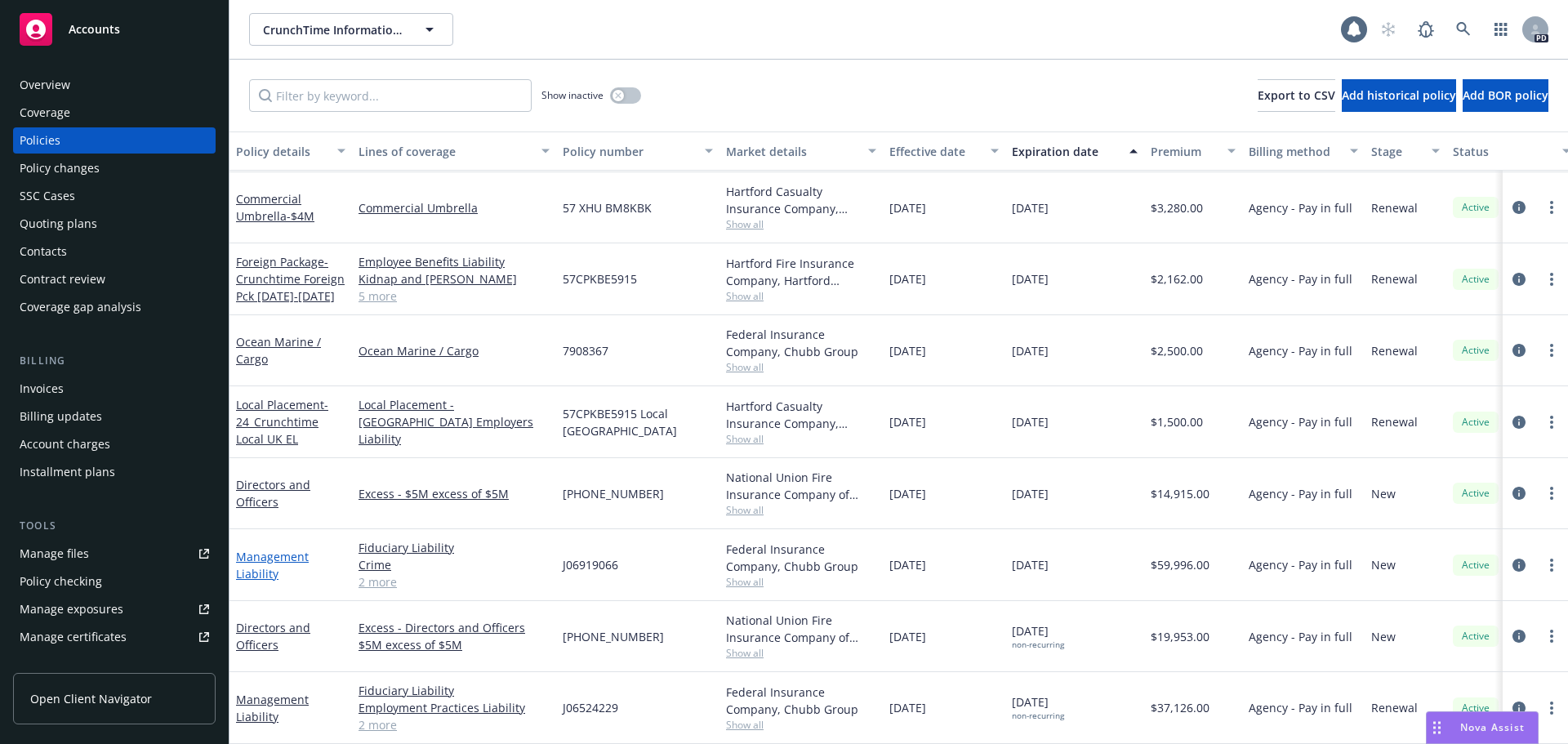
click at [267, 555] on link "Management Liability" at bounding box center [272, 565] width 73 height 33
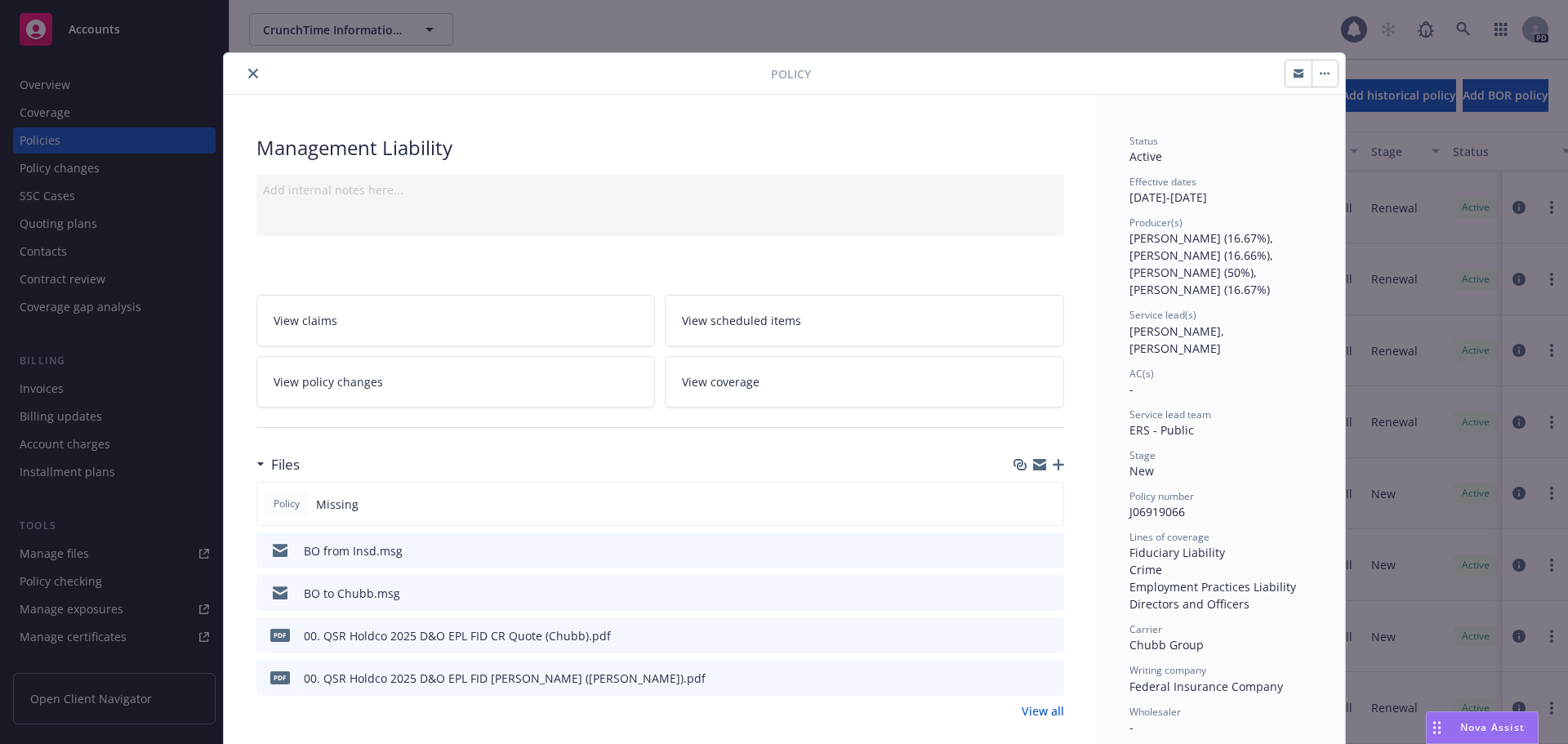
click at [1045, 638] on icon "preview file" at bounding box center [1049, 634] width 15 height 11
click at [1043, 592] on icon "preview file" at bounding box center [1049, 591] width 15 height 11
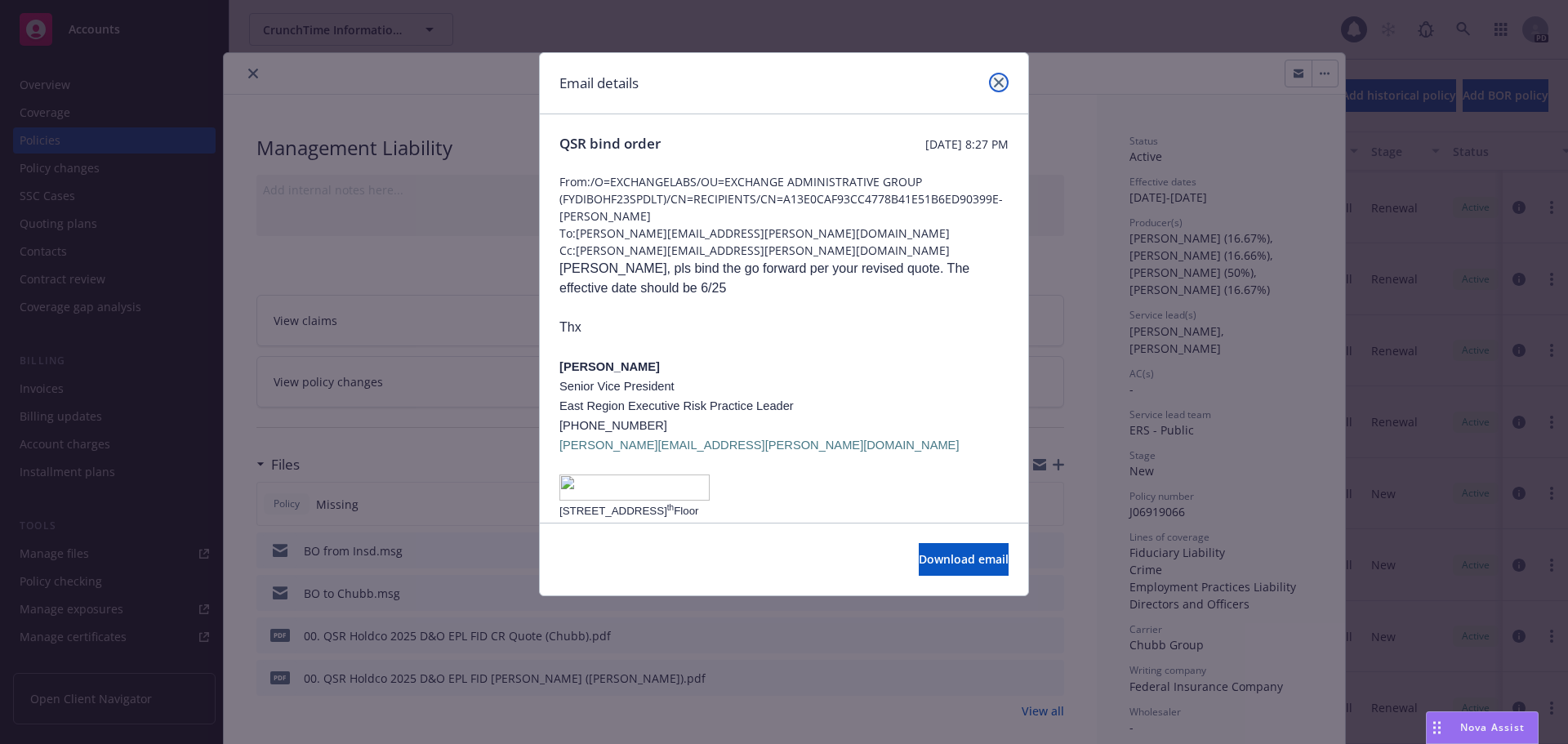
click at [996, 88] on link "close" at bounding box center [998, 82] width 19 height 19
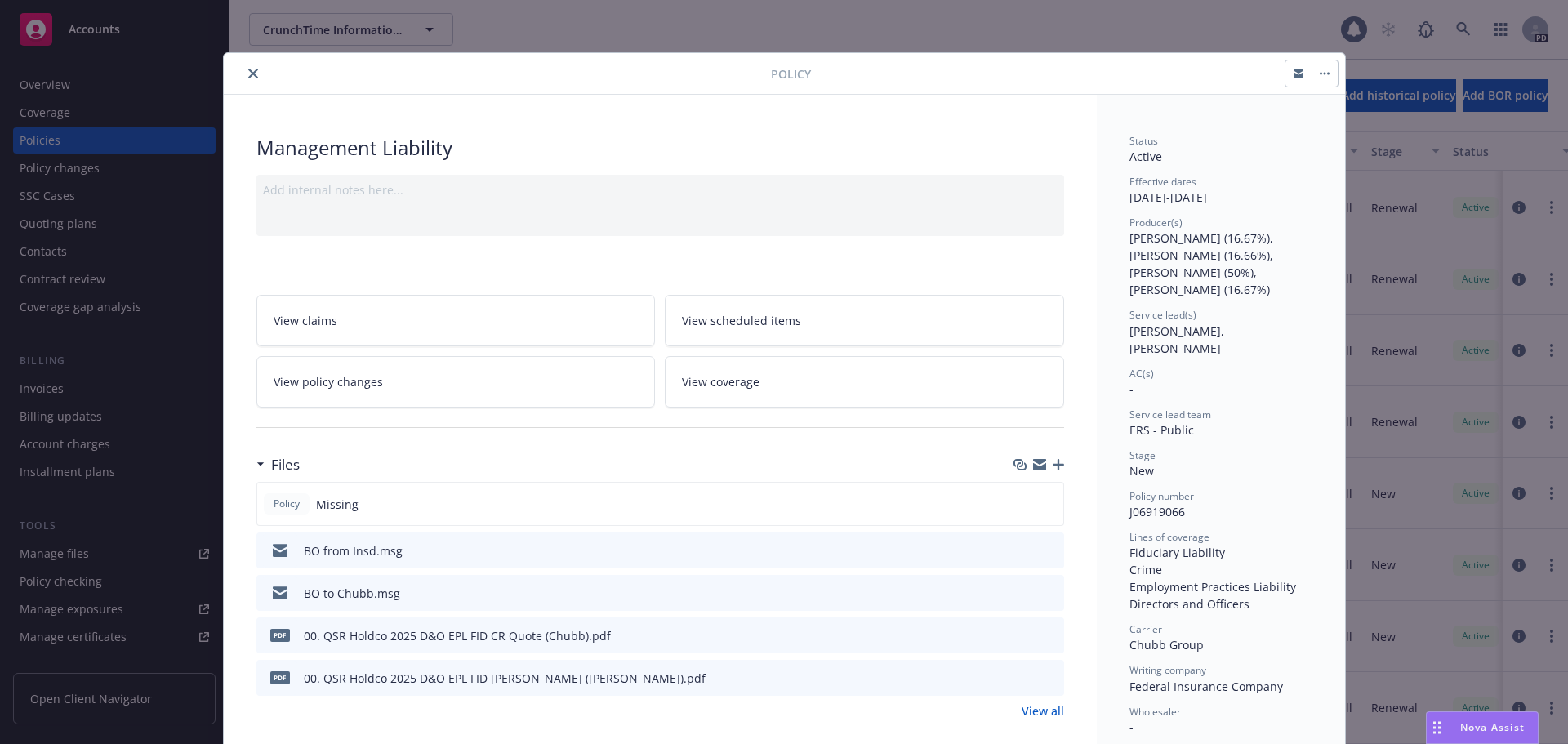
scroll to position [82, 0]
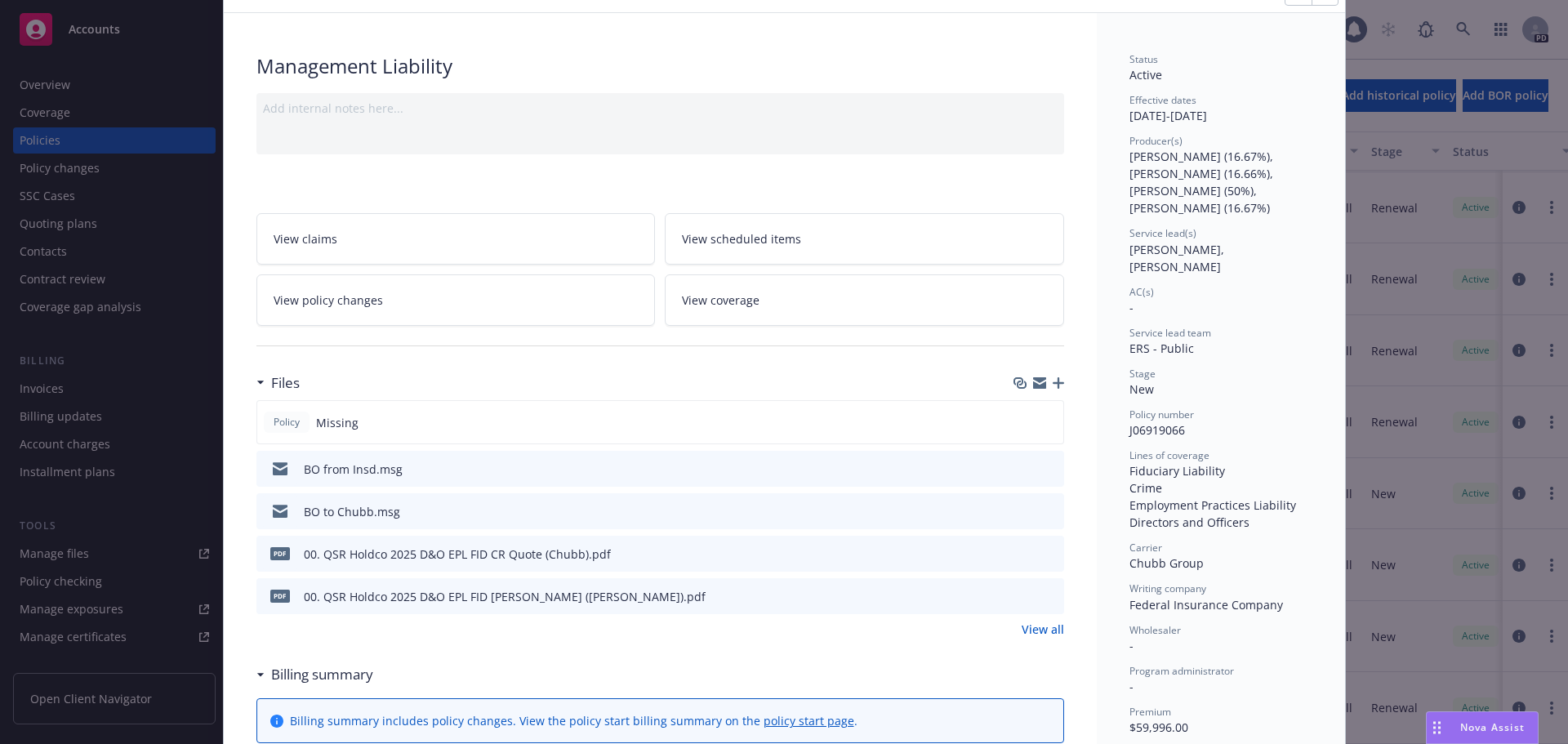
click at [1042, 599] on icon "preview file" at bounding box center [1049, 595] width 15 height 11
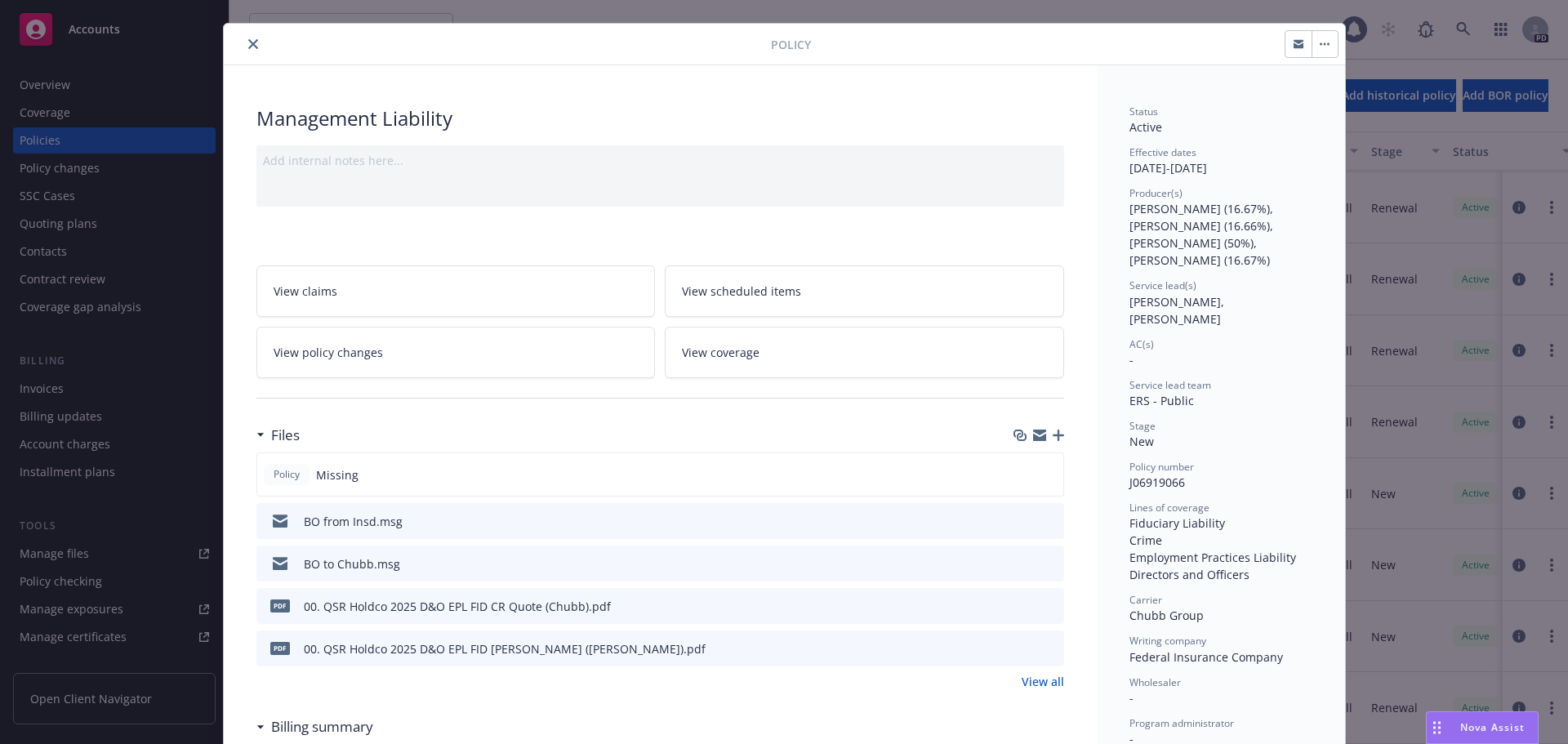
scroll to position [0, 0]
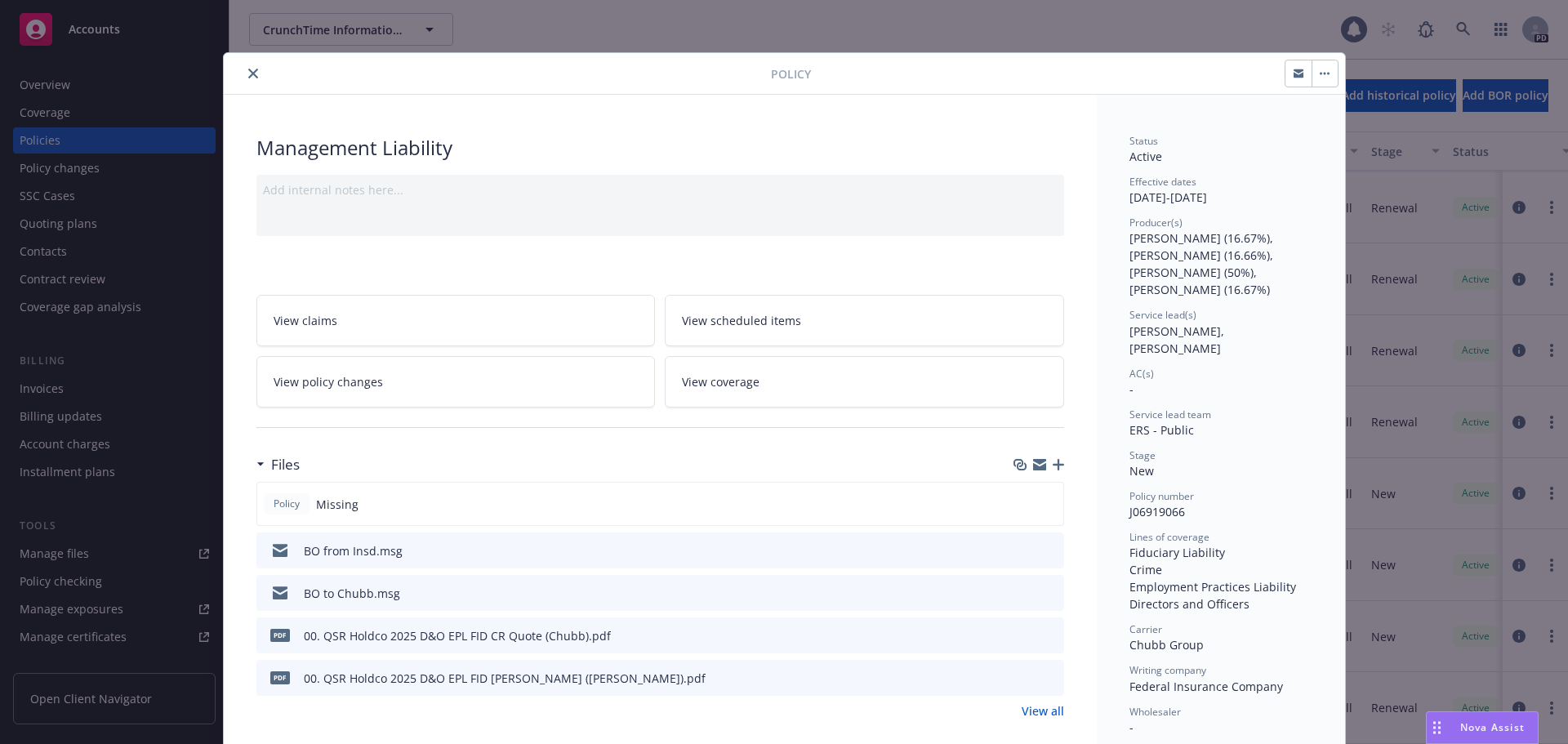
click at [247, 81] on button "close" at bounding box center [253, 73] width 19 height 19
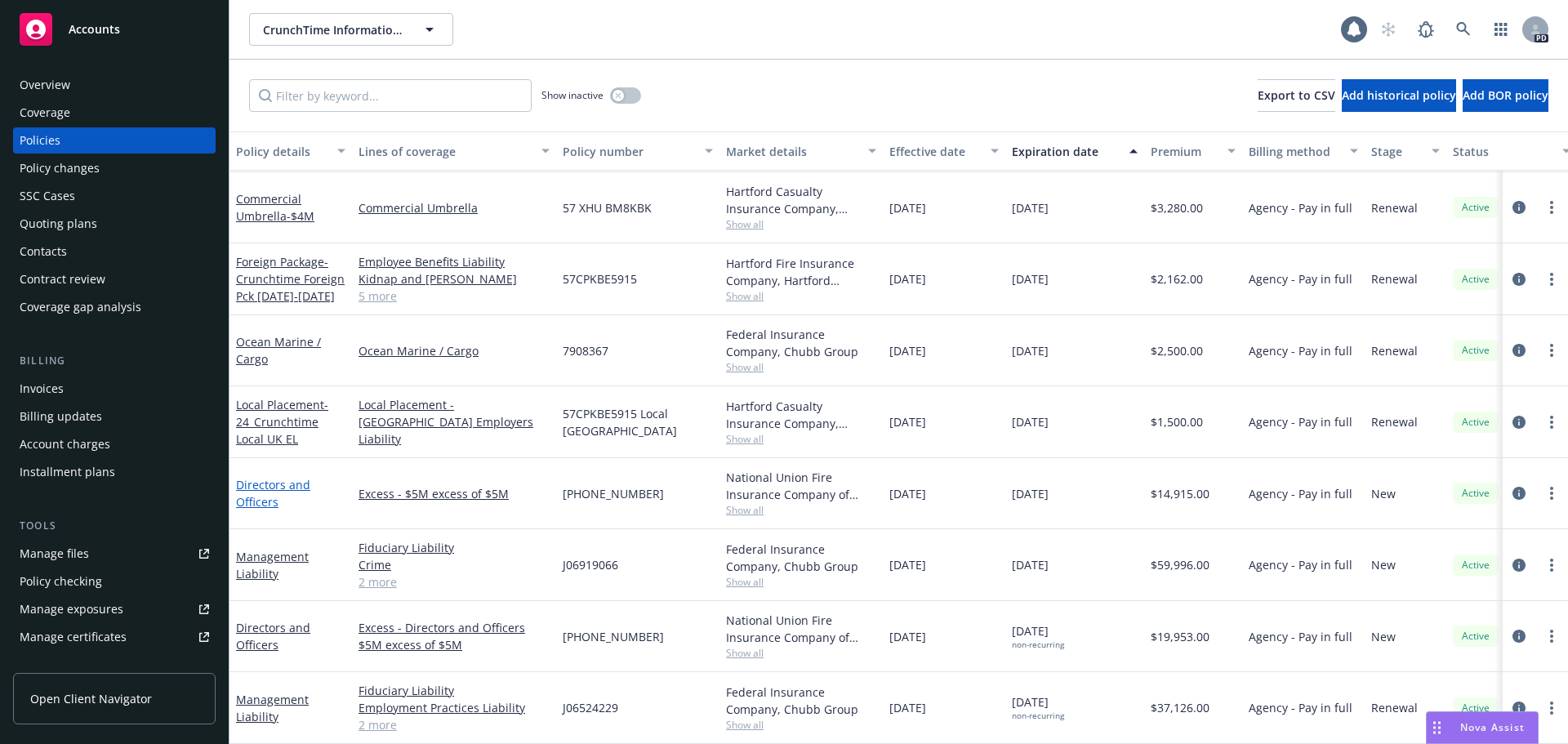
click at [264, 484] on link "Directors and Officers" at bounding box center [273, 493] width 75 height 33
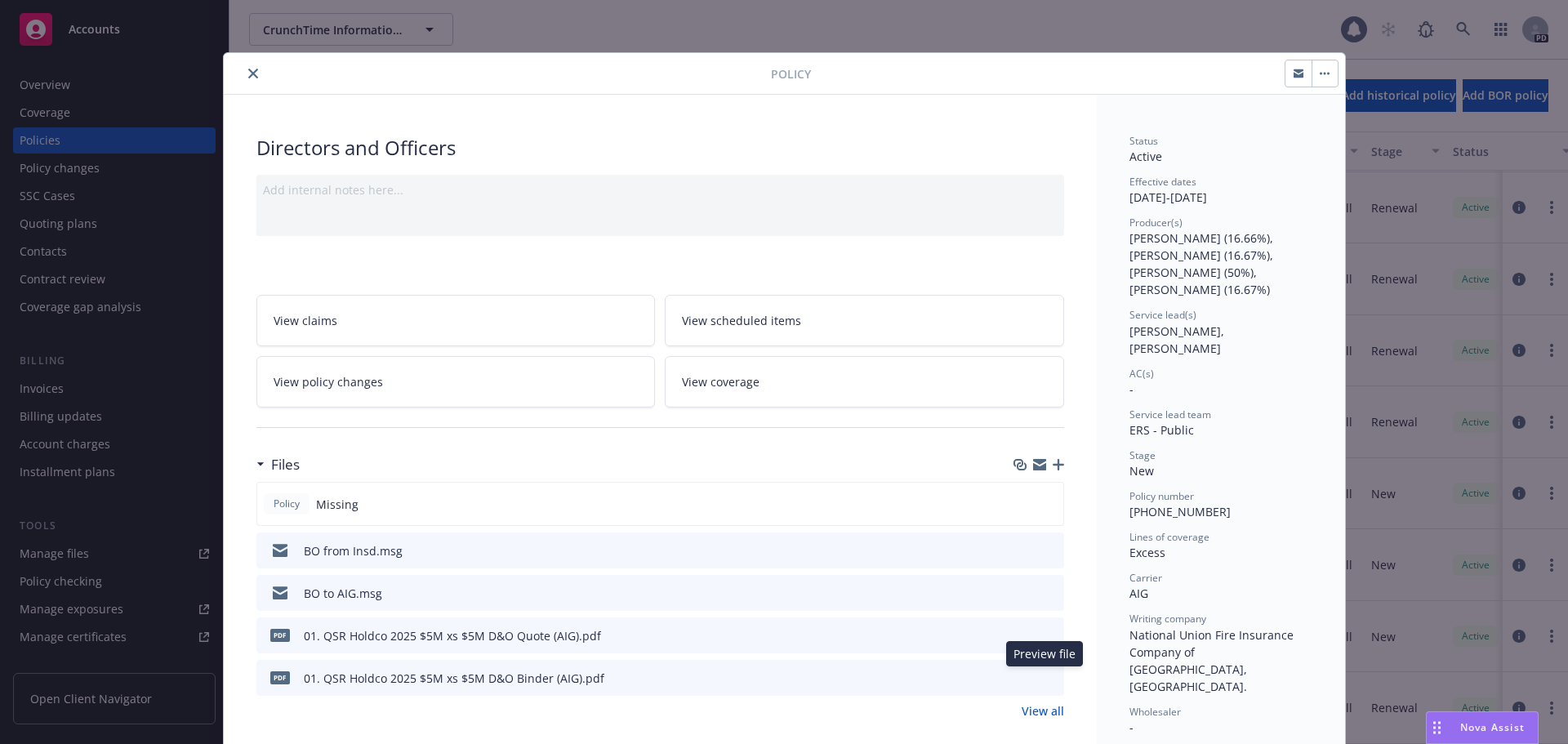
click at [1050, 680] on button "preview file" at bounding box center [1049, 677] width 18 height 15
click at [244, 80] on button "close" at bounding box center [253, 73] width 19 height 19
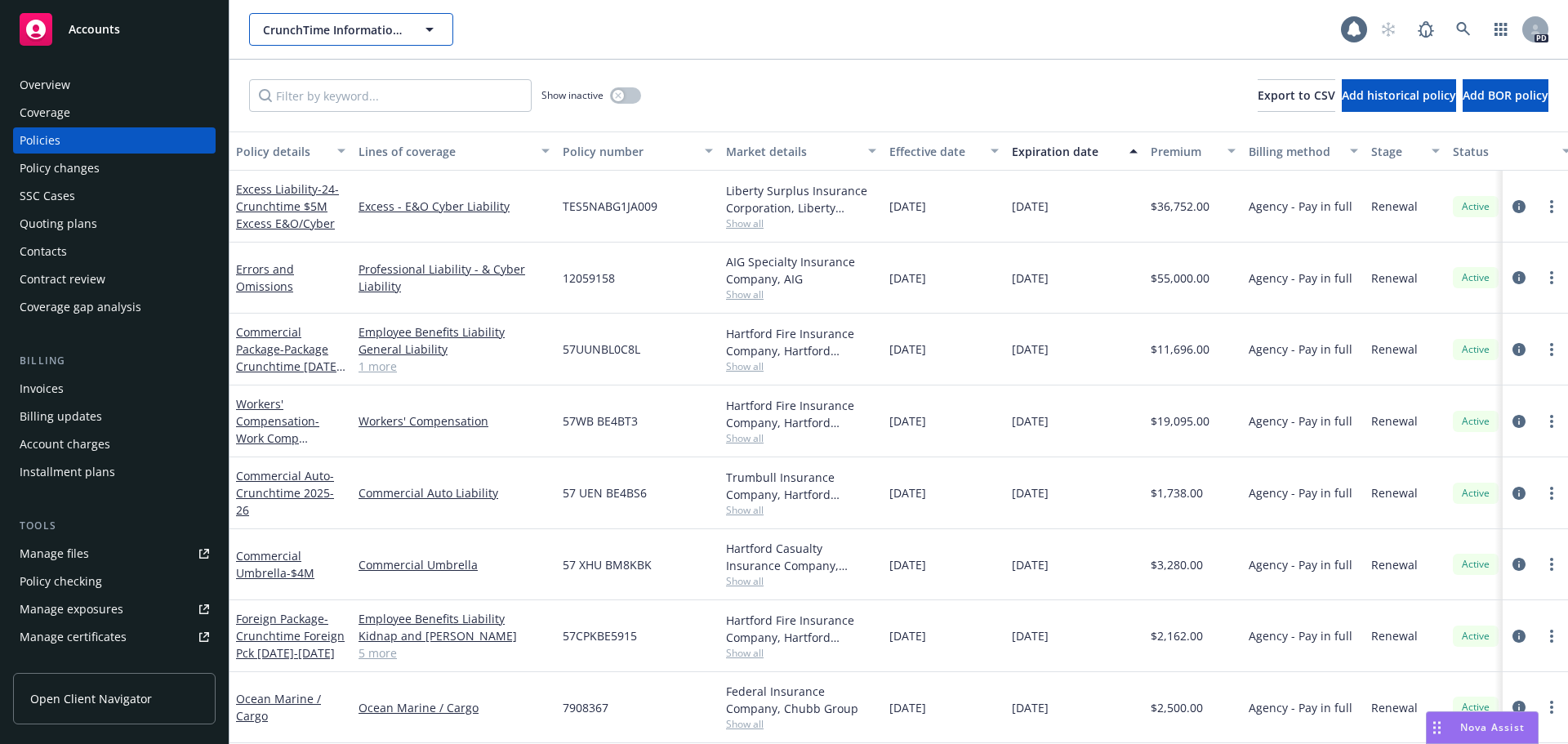
click at [382, 21] on span "CrunchTime Information Systems, Inc." at bounding box center [334, 29] width 142 height 17
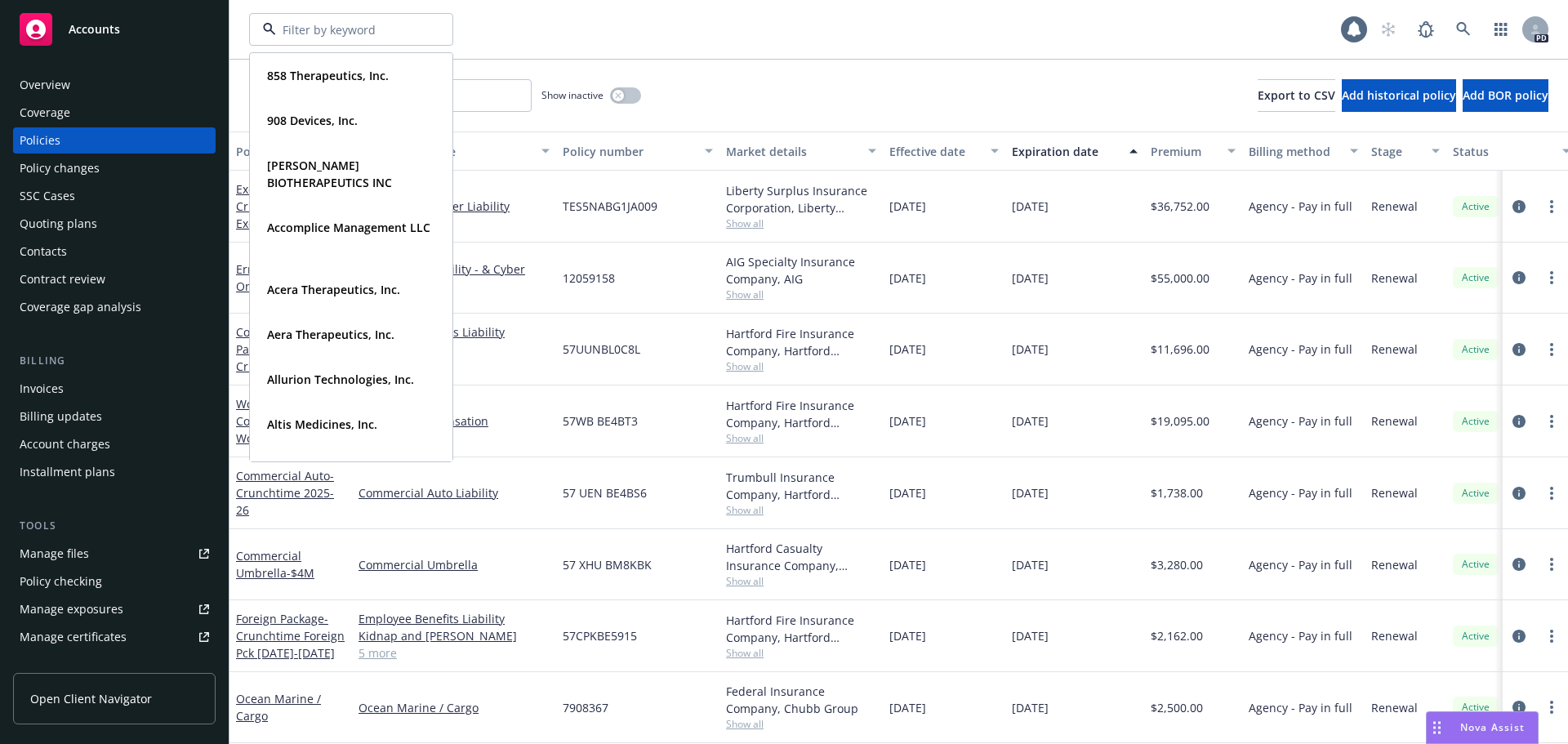
click at [379, 29] on input at bounding box center [348, 29] width 144 height 17
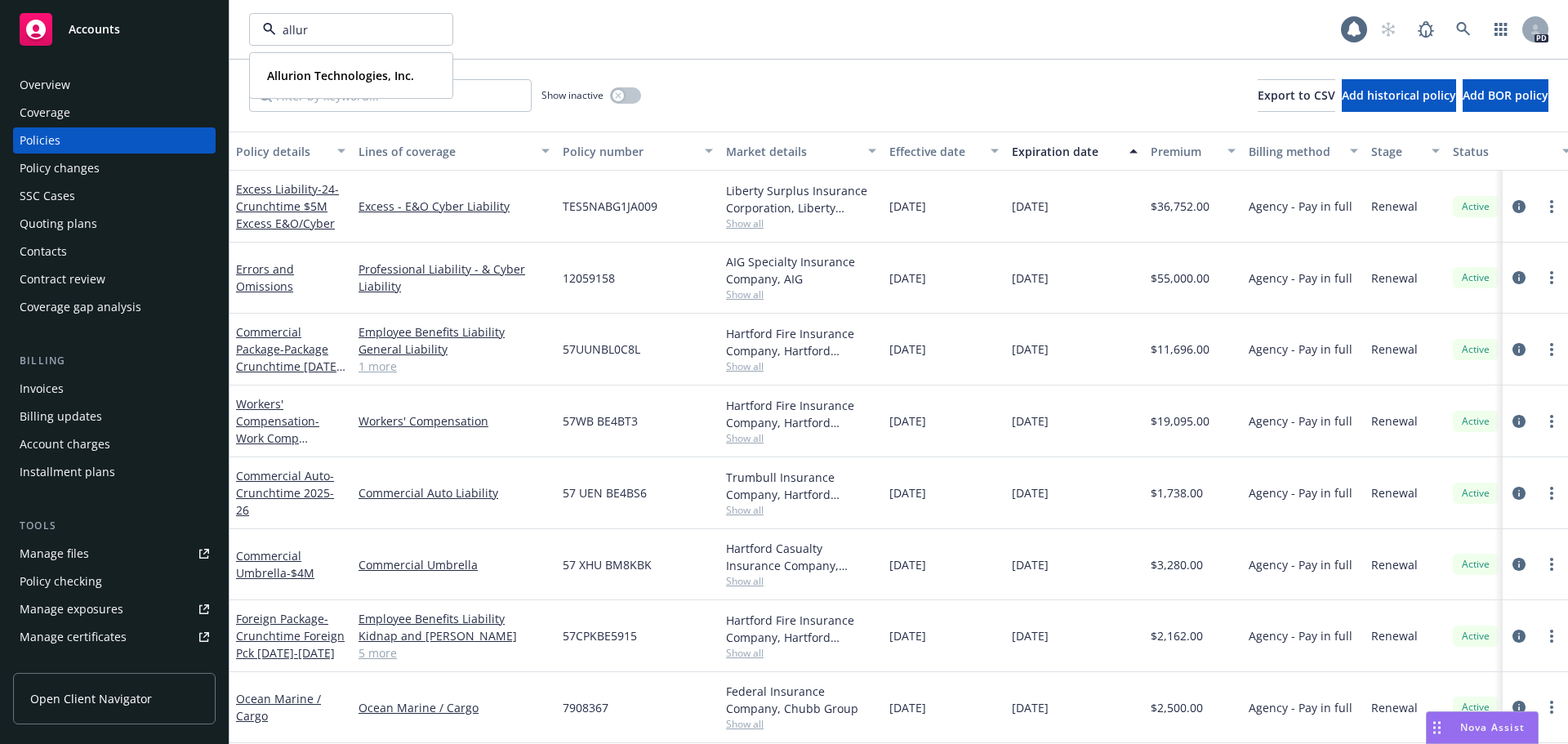
type input "allur"
drag, startPoint x: 382, startPoint y: 102, endPoint x: 378, endPoint y: 84, distance: 18.4
click at [378, 84] on div "allur Allurion Technologies, Inc. Type Commercial 1 PD Show inactive Export to …" at bounding box center [898, 372] width 1339 height 744
click at [378, 84] on span "Allurion Technologies, Inc." at bounding box center [340, 75] width 147 height 17
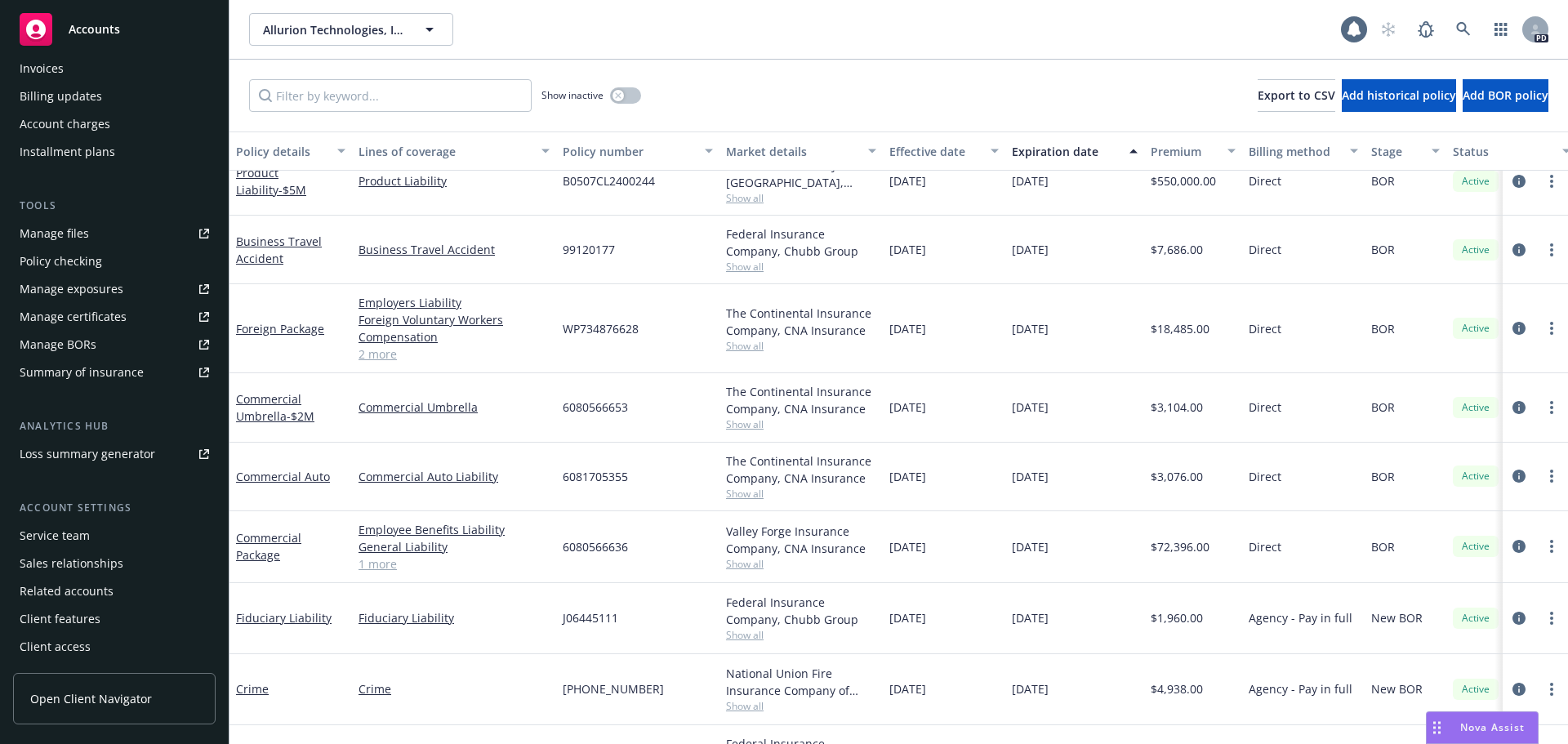
scroll to position [164, 0]
